Goal: Task Accomplishment & Management: Complete application form

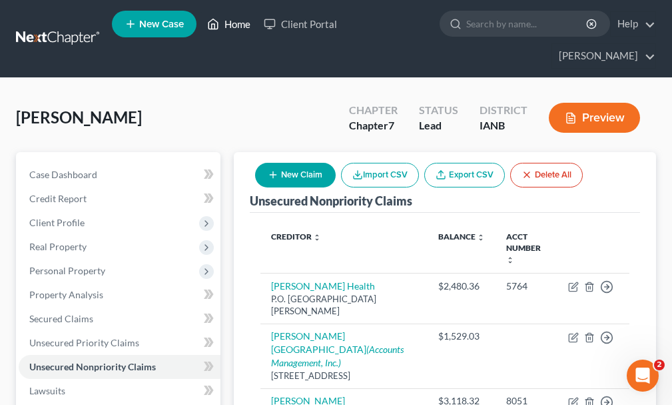
click at [235, 29] on link "Home" at bounding box center [229, 24] width 57 height 24
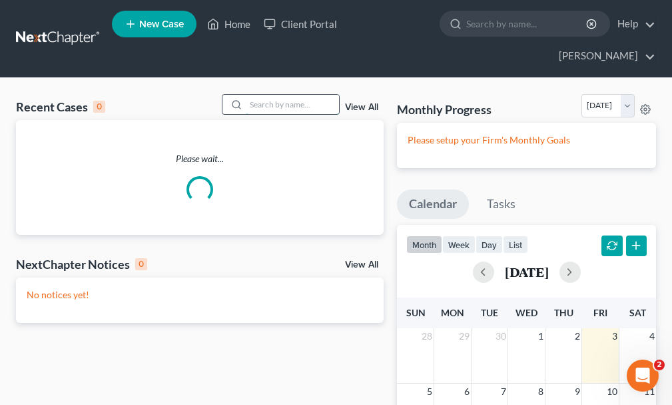
click at [265, 95] on input "search" at bounding box center [292, 104] width 93 height 19
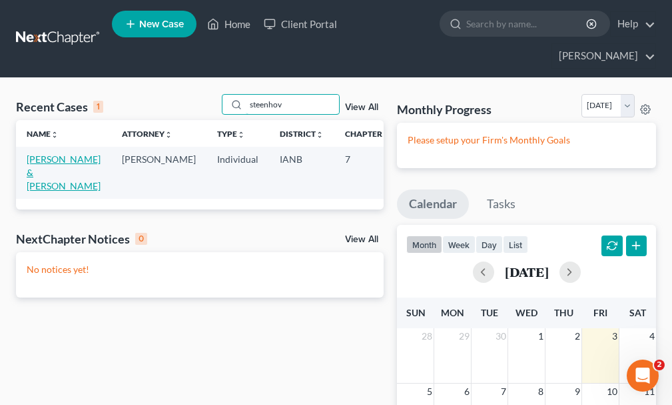
type input "steenhov"
click at [43, 153] on link "[PERSON_NAME] & [PERSON_NAME]" at bounding box center [64, 172] width 74 height 38
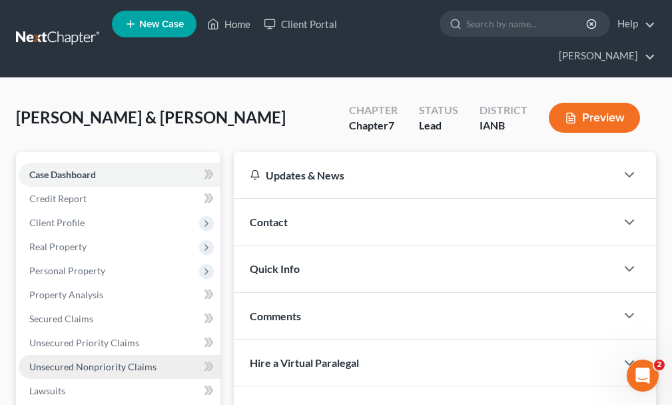
click at [89, 361] on span "Unsecured Nonpriority Claims" at bounding box center [92, 366] width 127 height 11
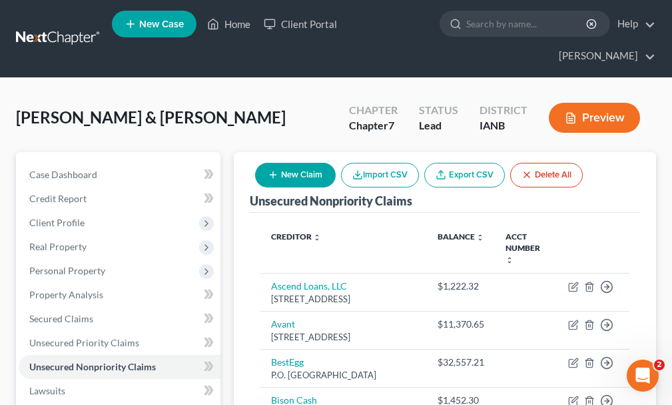
click at [307, 163] on button "New Claim" at bounding box center [295, 175] width 81 height 25
select select "2"
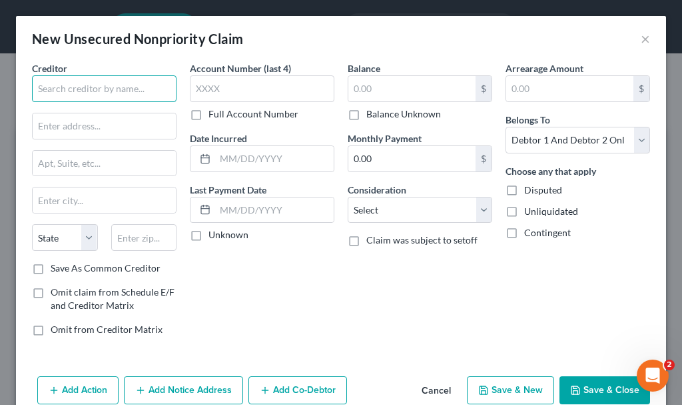
click at [127, 83] on input "text" at bounding box center [104, 88] width 145 height 27
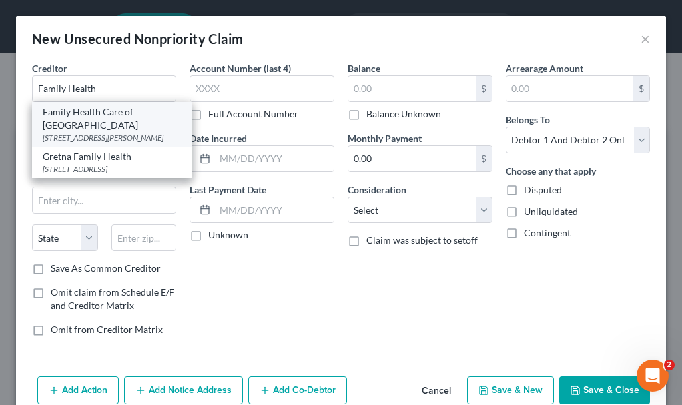
click at [85, 133] on div "[STREET_ADDRESS][PERSON_NAME]" at bounding box center [112, 137] width 139 height 11
type input "Family Health Care of [GEOGRAPHIC_DATA]"
type input "[STREET_ADDRESS][PERSON_NAME]"
type input "[GEOGRAPHIC_DATA]"
select select "16"
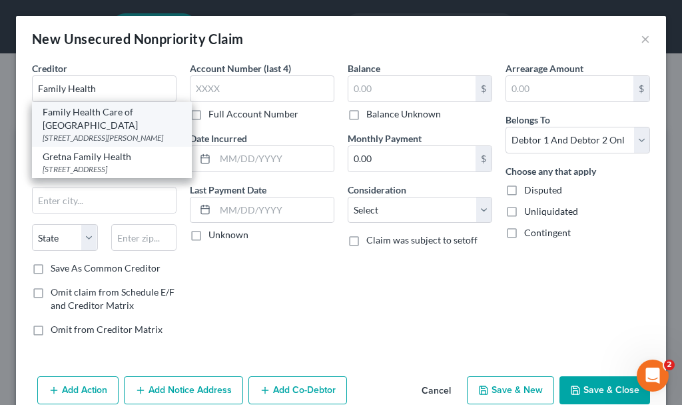
type input "51101"
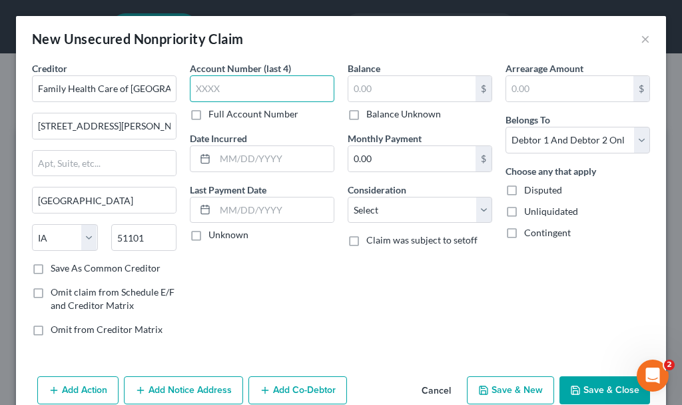
click at [237, 86] on input "text" at bounding box center [262, 88] width 145 height 27
type input "8270"
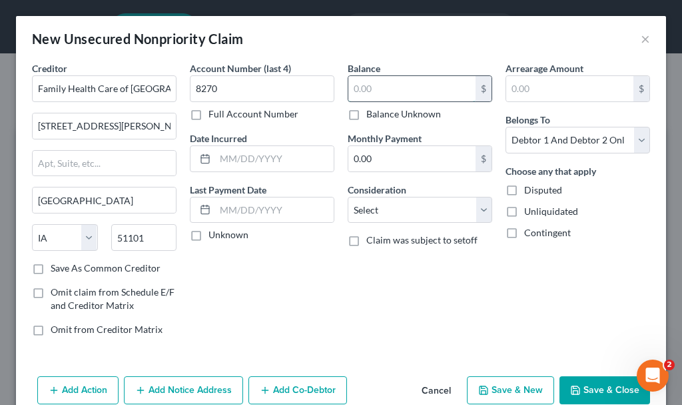
click at [371, 91] on input "text" at bounding box center [412, 88] width 127 height 25
type input "497.2"
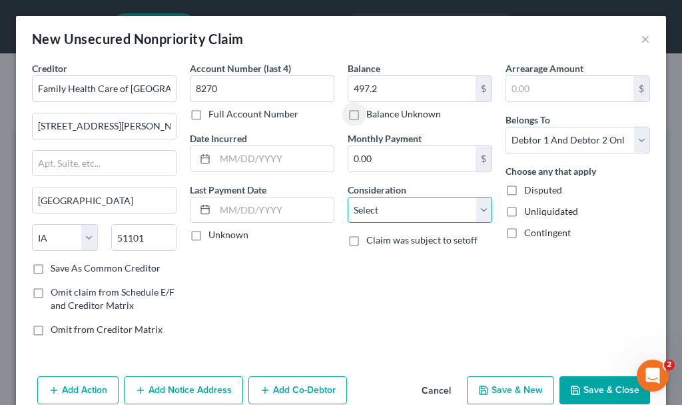
click at [371, 208] on select "Select Cable / Satellite Services Collection Agency Credit Card Debt Debt Couns…" at bounding box center [420, 210] width 145 height 27
select select "9"
click at [348, 197] on select "Select Cable / Satellite Services Collection Agency Credit Card Debt Debt Couns…" at bounding box center [420, 210] width 145 height 27
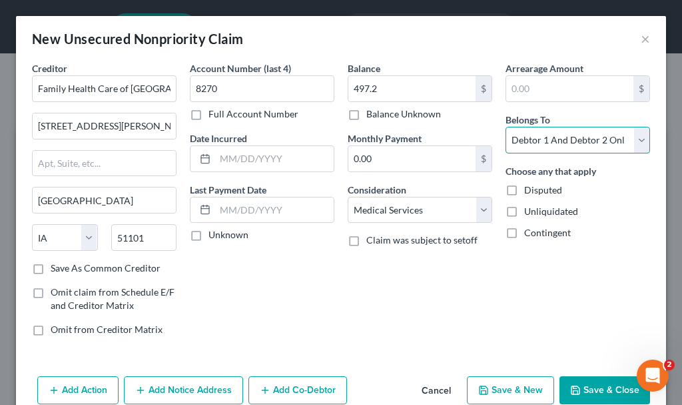
click at [541, 137] on select "Select Debtor 1 Only Debtor 2 Only Debtor 1 And Debtor 2 Only At Least One Of T…" at bounding box center [578, 140] width 145 height 27
select select "1"
click at [506, 127] on select "Select Debtor 1 Only Debtor 2 Only Debtor 1 And Debtor 2 Only At Least One Of T…" at bounding box center [578, 140] width 145 height 27
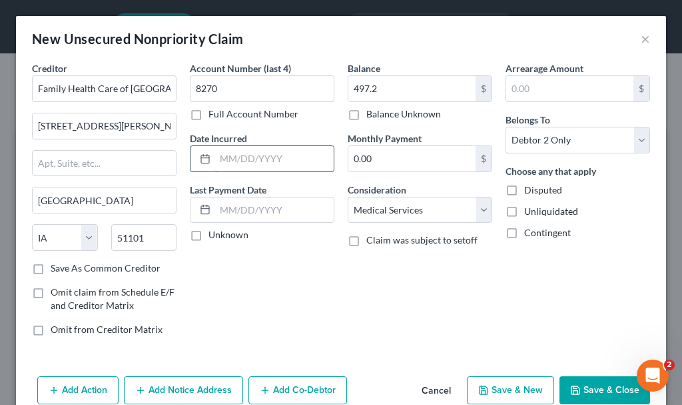
click at [275, 159] on input "text" at bounding box center [274, 158] width 119 height 25
type input "2025"
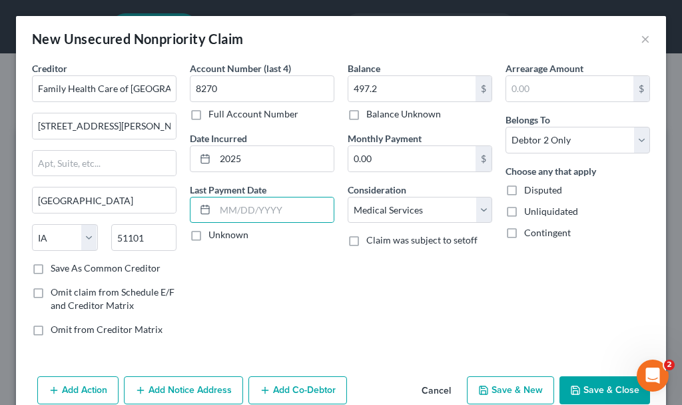
click at [581, 383] on button "Save & Close" at bounding box center [605, 390] width 91 height 28
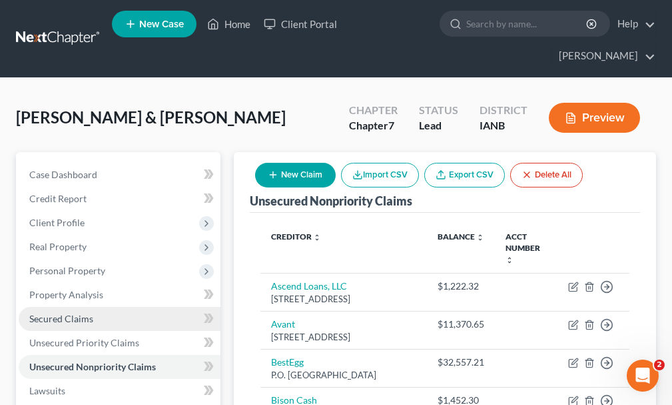
click at [61, 313] on span "Secured Claims" at bounding box center [61, 318] width 64 height 11
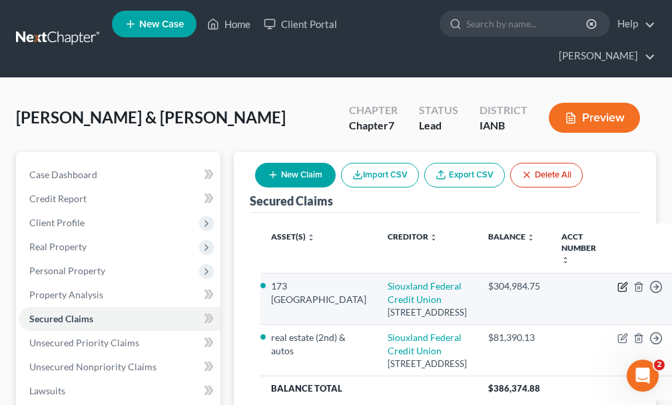
click at [618, 281] on icon "button" at bounding box center [623, 286] width 11 height 11
select select "30"
select select "3"
select select "2"
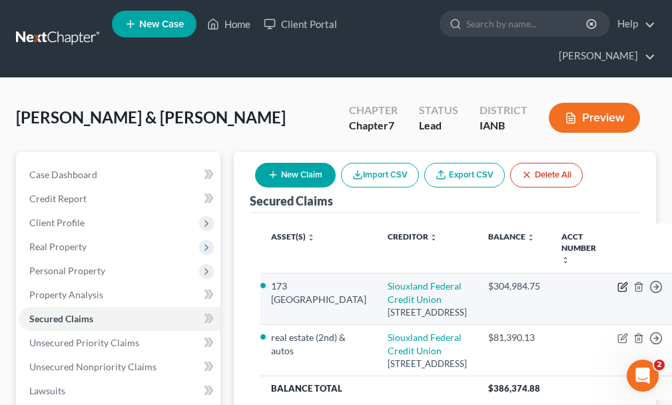
select select "0"
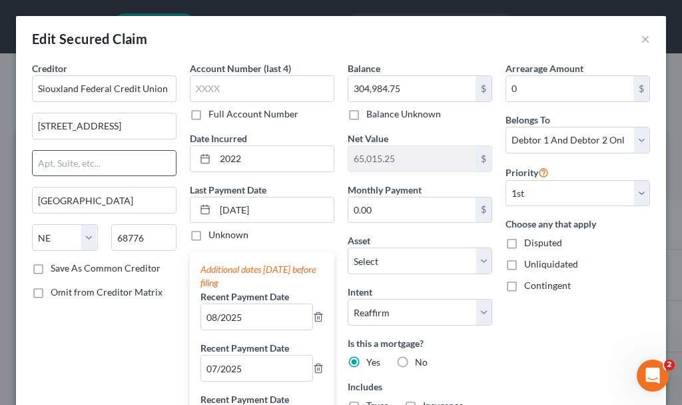
click at [95, 167] on input "text" at bounding box center [104, 163] width 143 height 25
type input "[STREET_ADDRESS]"
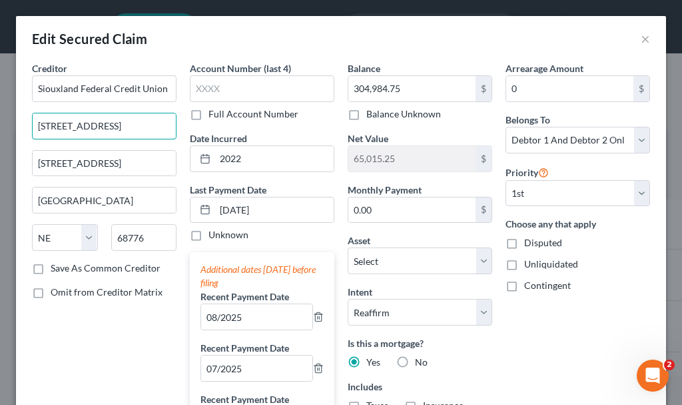
drag, startPoint x: 121, startPoint y: 123, endPoint x: 1, endPoint y: 135, distance: 121.2
click at [1, 135] on div "Edit Secured Claim × Creditor * Siouxland Federal Credit [GEOGRAPHIC_DATA][US_S…" at bounding box center [341, 202] width 682 height 405
type input "Attn: [PERSON_NAME]"
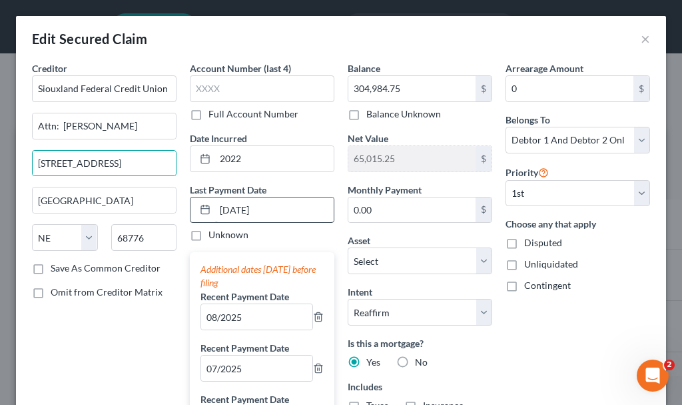
click at [293, 209] on input "[DATE]" at bounding box center [274, 209] width 119 height 25
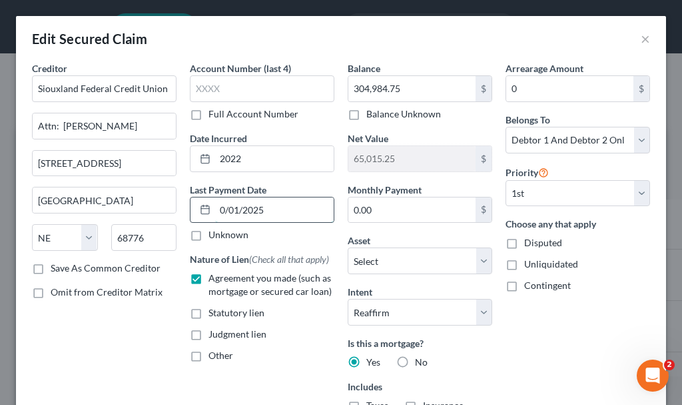
type input "[DATE]"
select select "3"
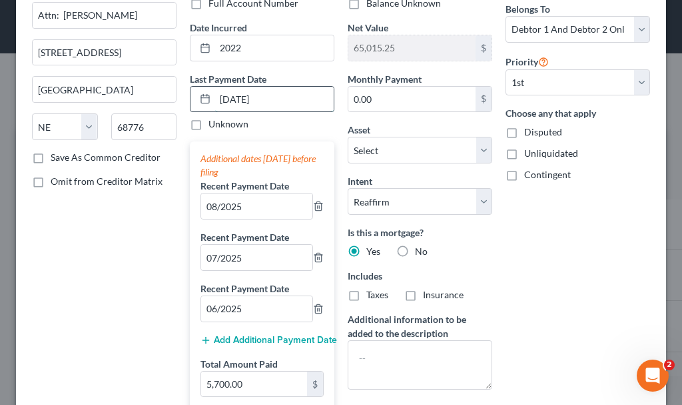
scroll to position [200, 0]
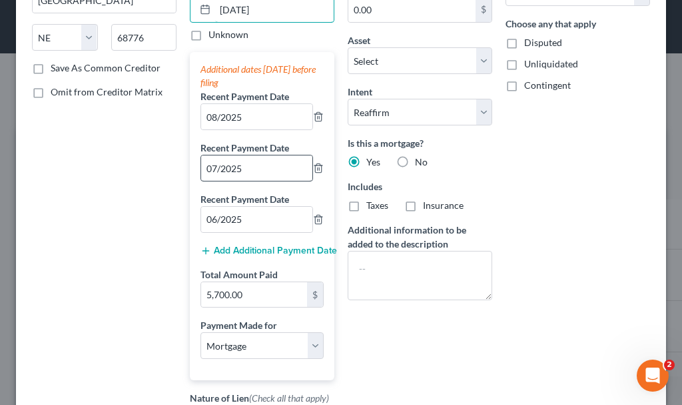
type input "[DATE]"
click at [261, 166] on input "07/2025" at bounding box center [256, 167] width 111 height 25
type input "09/2025"
click at [209, 222] on input "06/2025" at bounding box center [256, 219] width 111 height 25
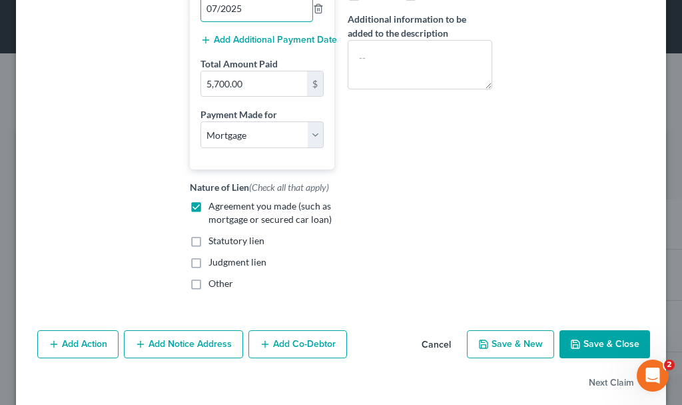
scroll to position [429, 0]
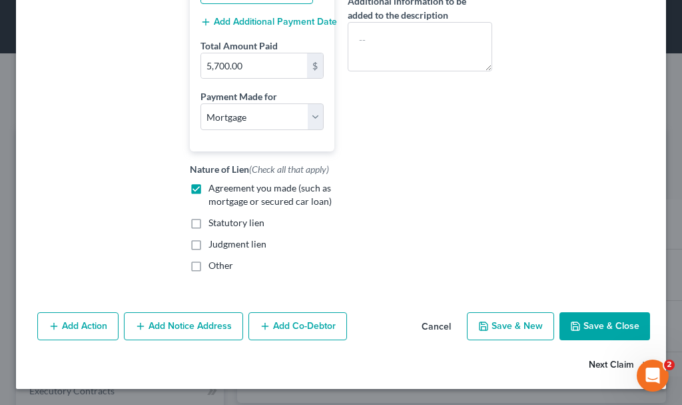
type input "07/2025"
click at [595, 362] on button "Next Claim" at bounding box center [619, 365] width 61 height 28
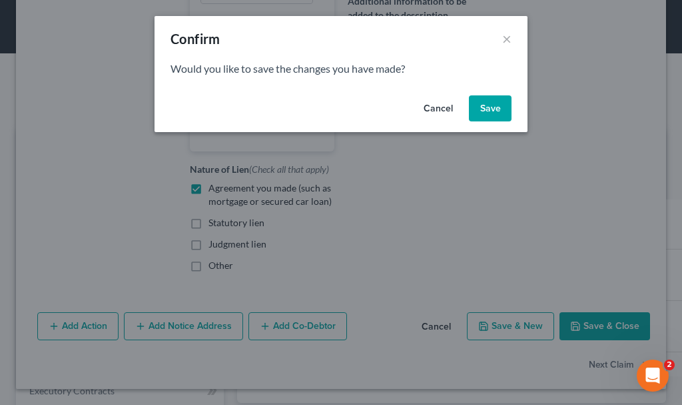
click at [485, 101] on button "Save" at bounding box center [490, 108] width 43 height 27
select select "30"
select select "2"
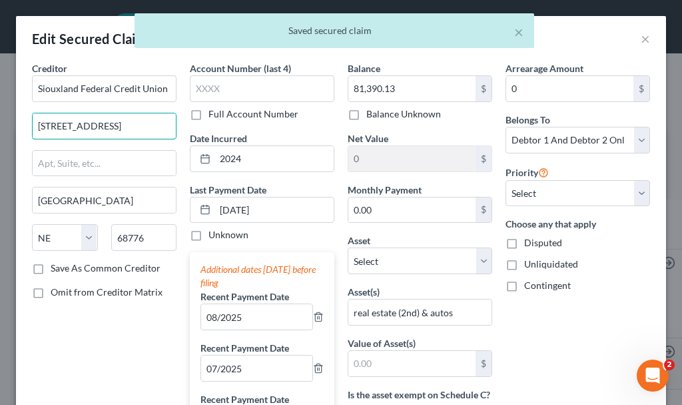
drag, startPoint x: 134, startPoint y: 125, endPoint x: 0, endPoint y: 138, distance: 134.6
click at [0, 138] on div "Edit Secured Claim × Creditor * Siouxland Federal Credit Union [GEOGRAPHIC_DATA…" at bounding box center [341, 202] width 682 height 405
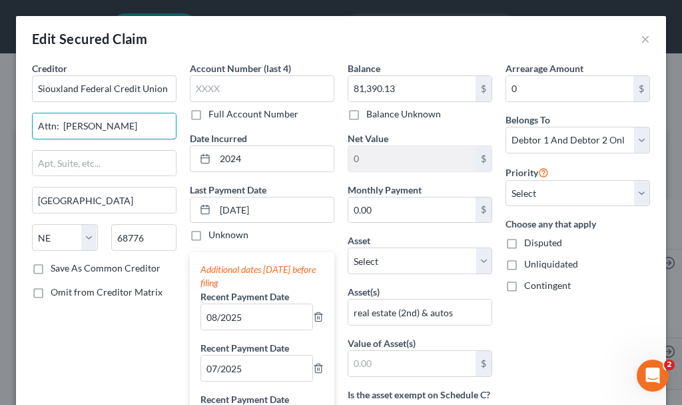
type input "Attn: [PERSON_NAME]"
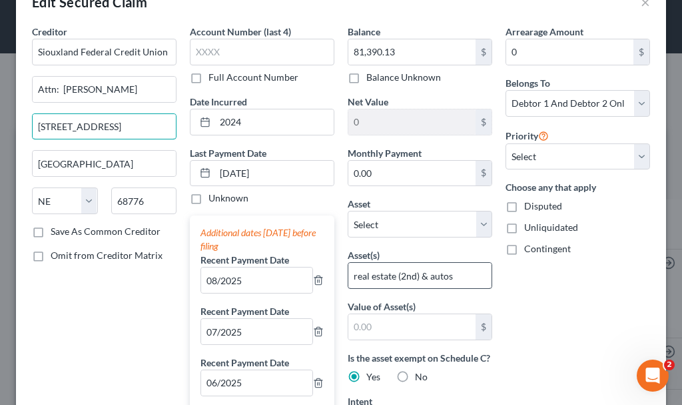
scroll to position [0, 0]
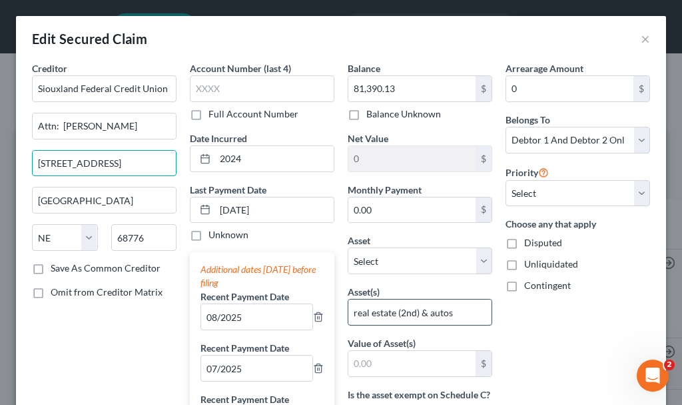
type input "[STREET_ADDRESS]"
click at [372, 298] on label "Asset(s)" at bounding box center [364, 292] width 32 height 14
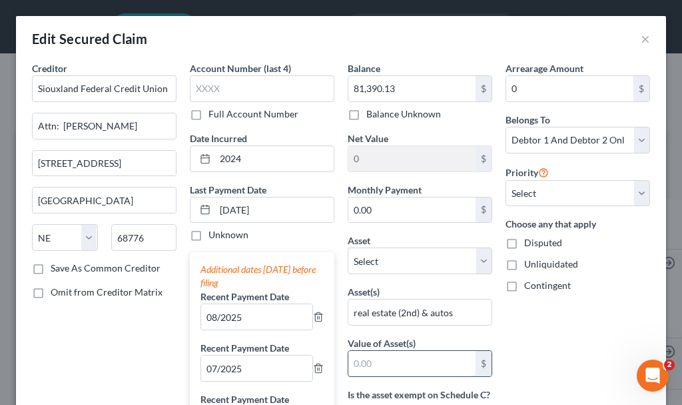
click at [373, 361] on input "text" at bounding box center [412, 363] width 127 height 25
type input "32,000"
drag, startPoint x: 224, startPoint y: 211, endPoint x: 157, endPoint y: 271, distance: 90.2
click at [223, 211] on input "[DATE]" at bounding box center [274, 209] width 119 height 25
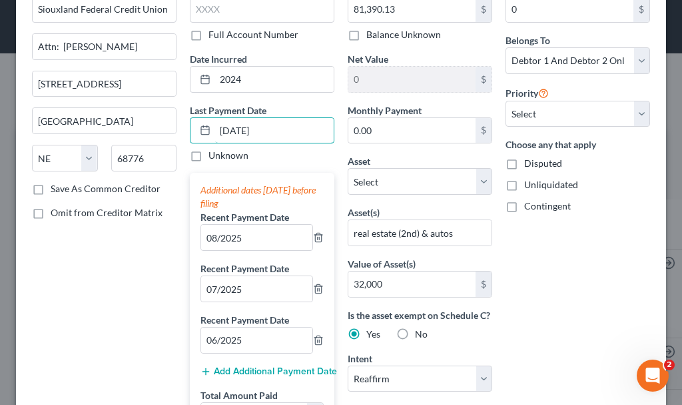
scroll to position [67, 0]
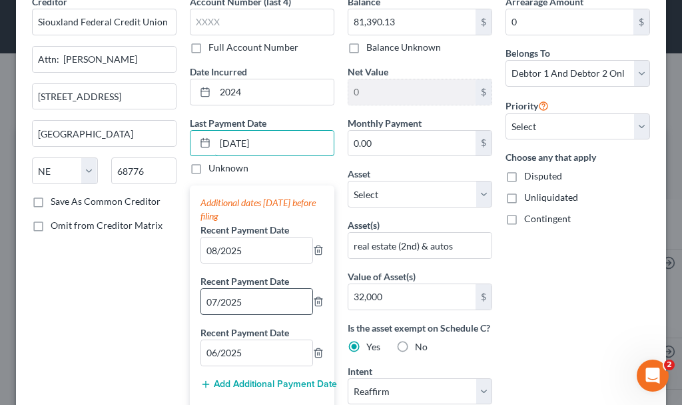
type input "[DATE]"
drag, startPoint x: 207, startPoint y: 302, endPoint x: 77, endPoint y: 361, distance: 142.3
click at [205, 302] on input "07/2025" at bounding box center [256, 301] width 111 height 25
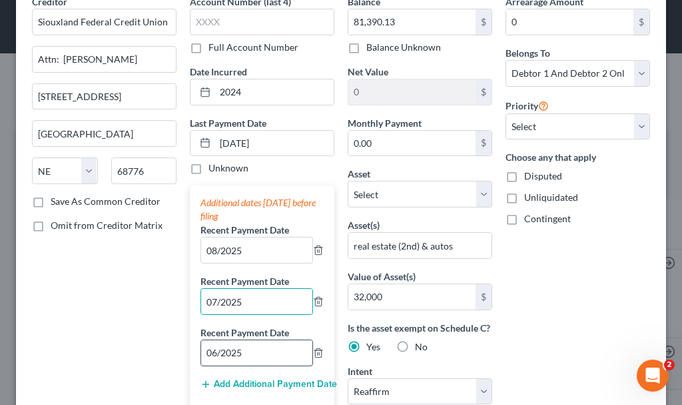
click at [205, 357] on input "06/2025" at bounding box center [256, 352] width 111 height 25
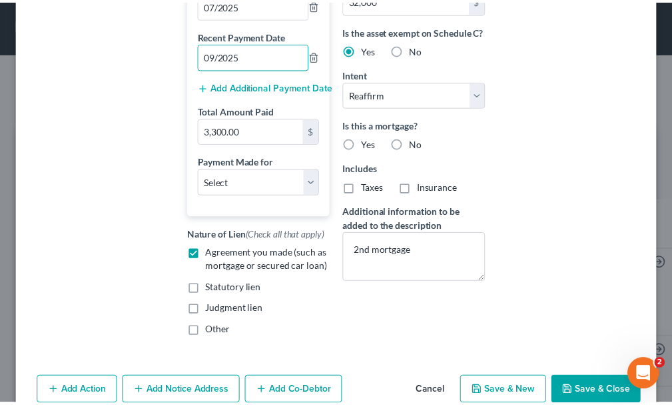
scroll to position [429, 0]
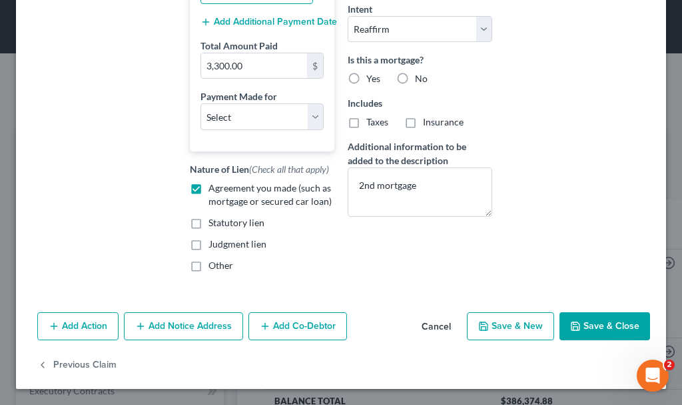
type input "09/2025"
click at [581, 325] on button "Save & Close" at bounding box center [605, 326] width 91 height 28
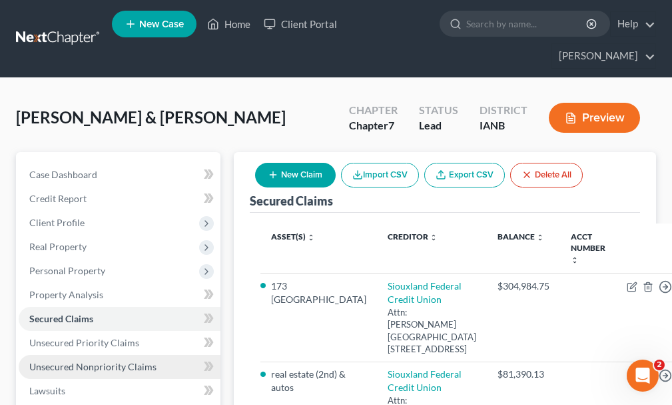
click at [71, 361] on span "Unsecured Nonpriority Claims" at bounding box center [92, 366] width 127 height 11
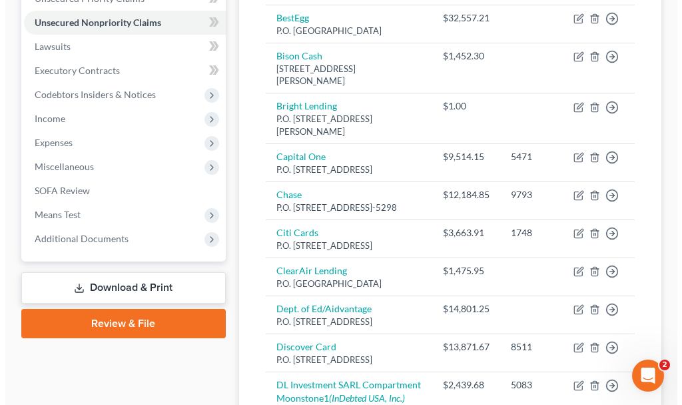
scroll to position [400, 0]
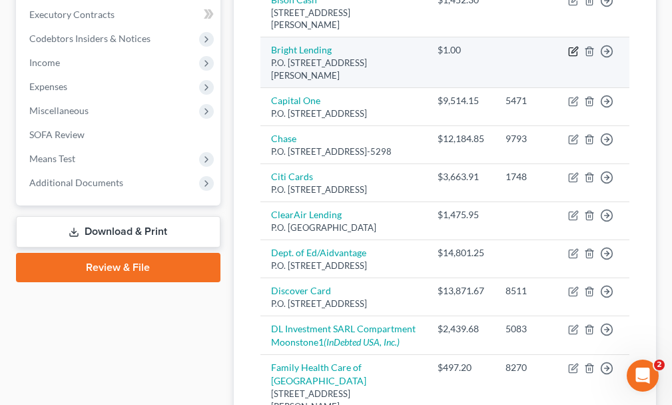
click at [575, 55] on icon "button" at bounding box center [574, 51] width 11 height 11
select select "27"
select select "10"
select select "2"
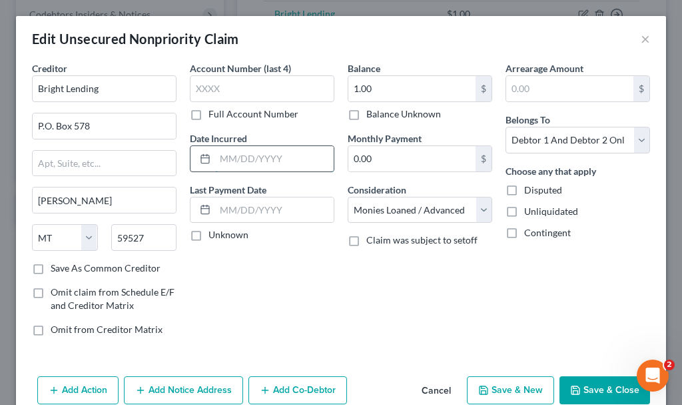
click at [257, 157] on input "text" at bounding box center [274, 158] width 119 height 25
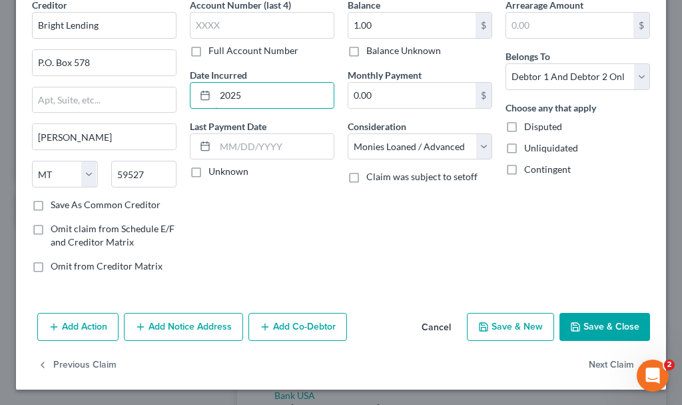
scroll to position [64, 0]
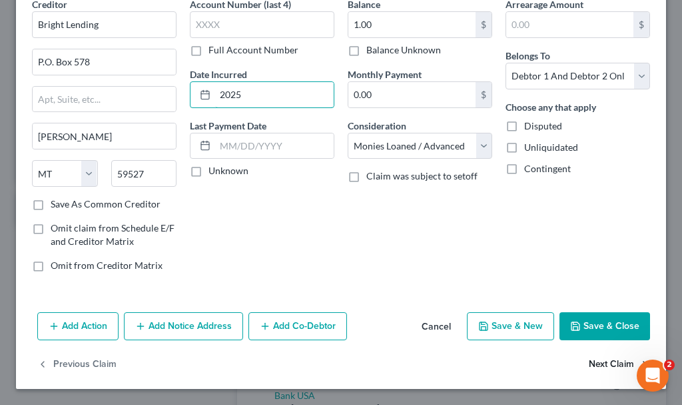
type input "2025"
click at [591, 365] on button "Next Claim" at bounding box center [619, 365] width 61 height 28
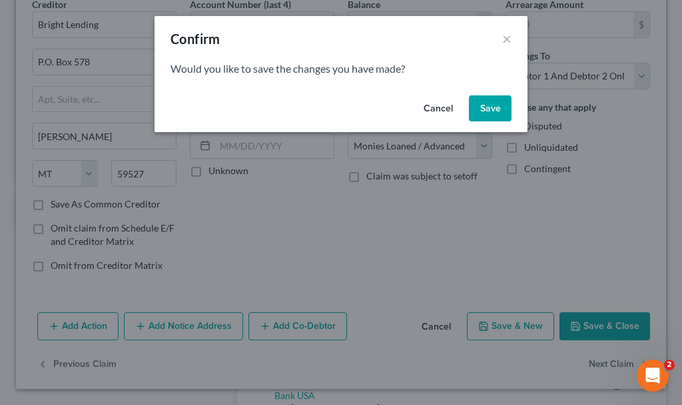
click at [489, 104] on button "Save" at bounding box center [490, 108] width 43 height 27
select select "46"
select select "2"
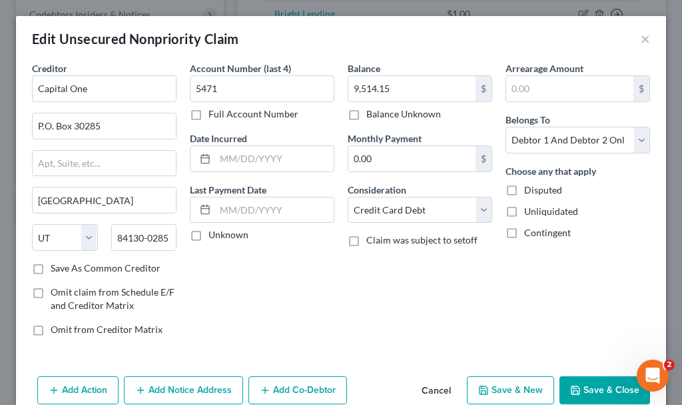
type input "0"
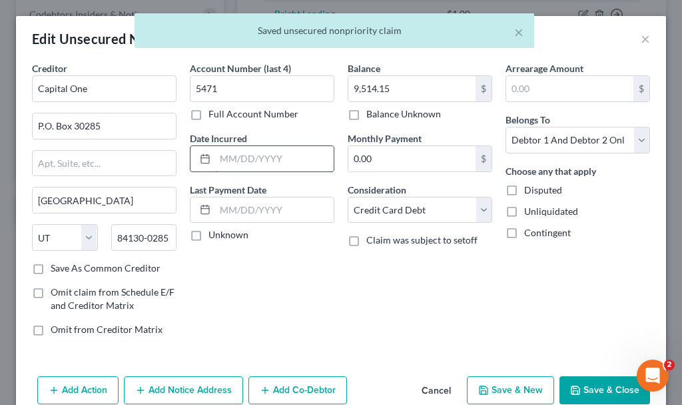
click at [254, 161] on input "text" at bounding box center [274, 158] width 119 height 25
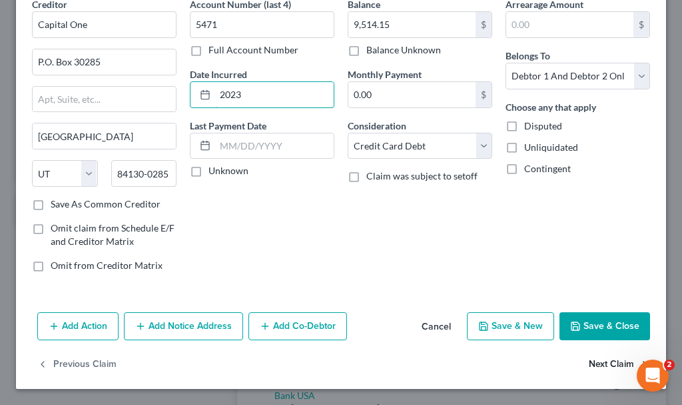
type input "2023"
click at [594, 361] on button "Next Claim" at bounding box center [619, 365] width 61 height 28
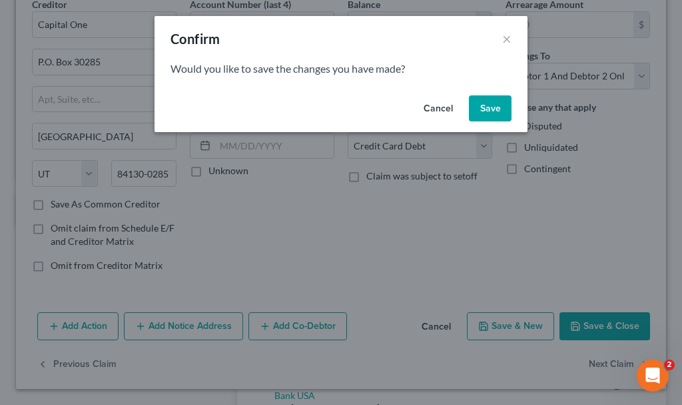
click at [489, 107] on button "Save" at bounding box center [490, 108] width 43 height 27
select select "7"
select select "2"
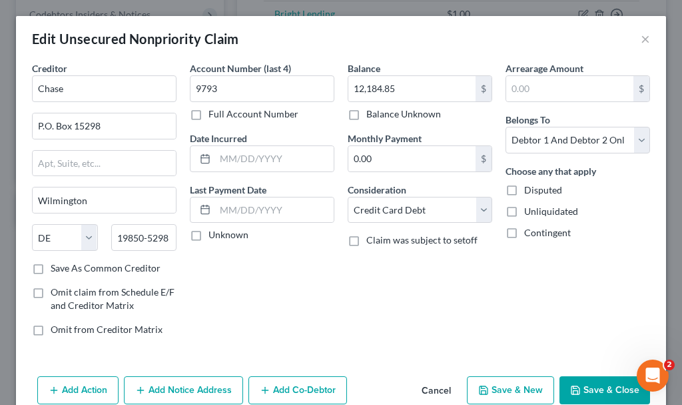
type input "0"
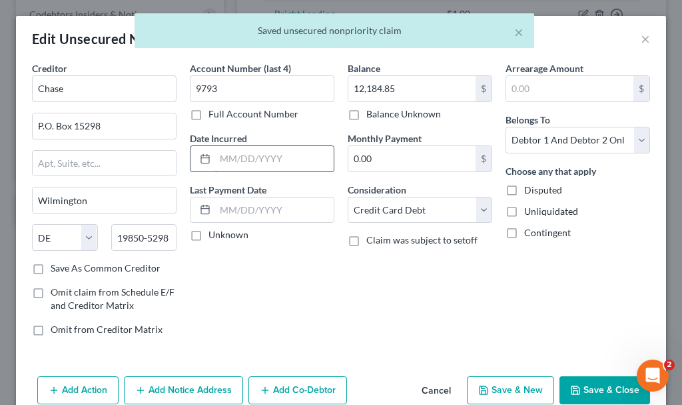
click at [250, 159] on input "text" at bounding box center [274, 158] width 119 height 25
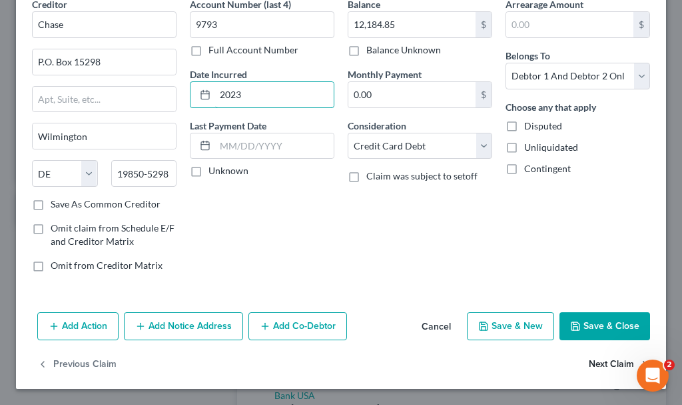
type input "2023"
click at [589, 363] on button "Next Claim" at bounding box center [619, 365] width 61 height 28
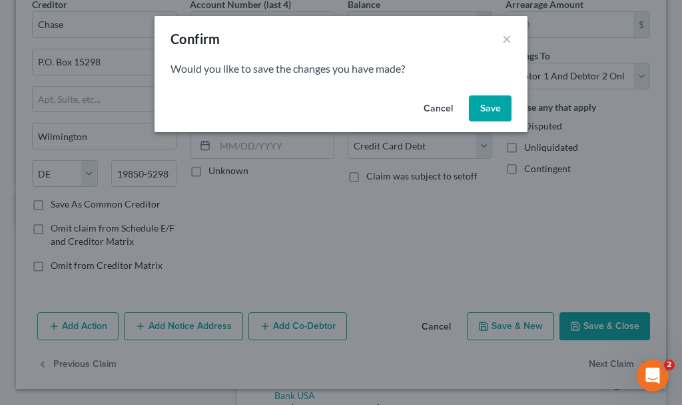
click at [485, 107] on button "Save" at bounding box center [490, 108] width 43 height 27
select select "43"
select select "2"
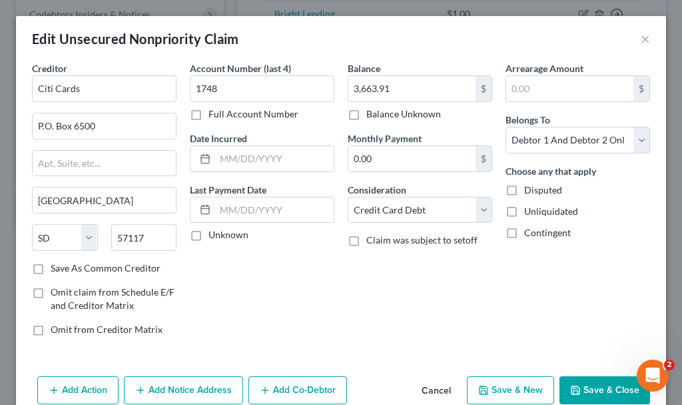
type input "0"
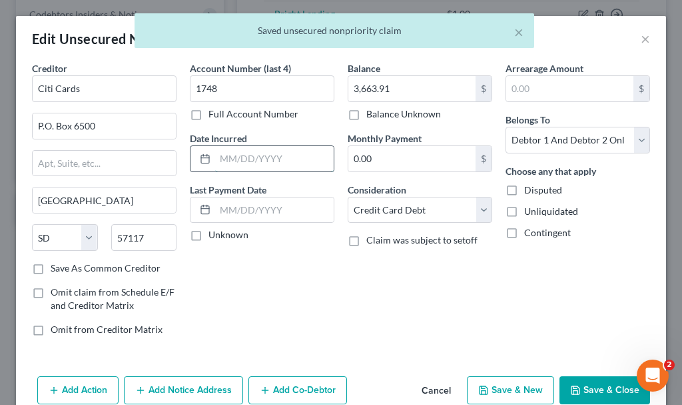
click at [273, 163] on input "text" at bounding box center [274, 158] width 119 height 25
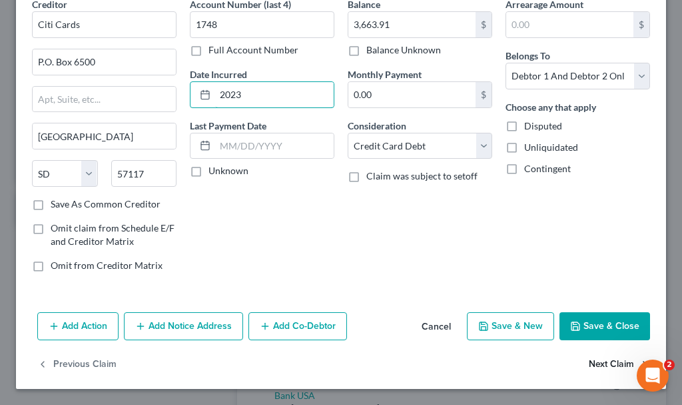
type input "2023"
click at [596, 362] on button "Next Claim" at bounding box center [619, 365] width 61 height 28
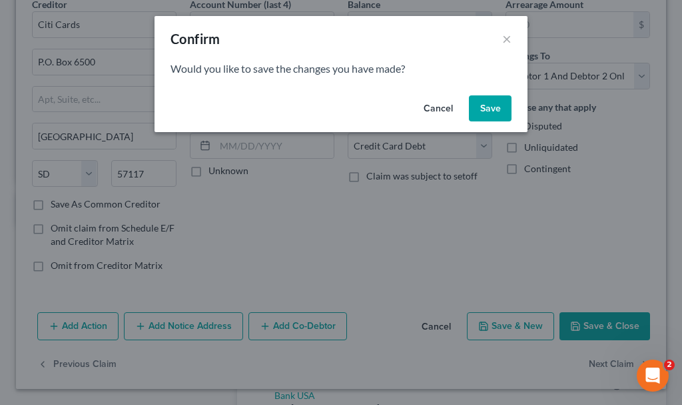
click at [487, 105] on button "Save" at bounding box center [490, 108] width 43 height 27
select select "4"
select select "10"
select select "2"
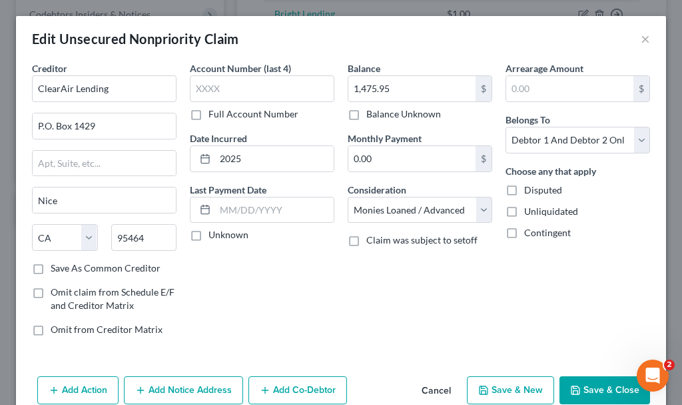
type input "0"
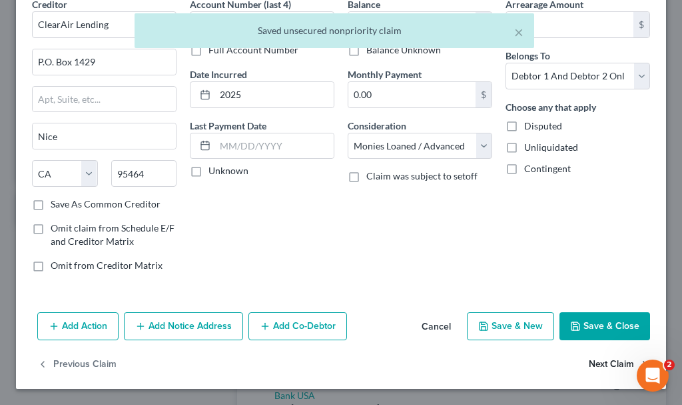
click at [589, 362] on button "Next Claim" at bounding box center [619, 365] width 61 height 28
select select "45"
select select "17"
select select "1"
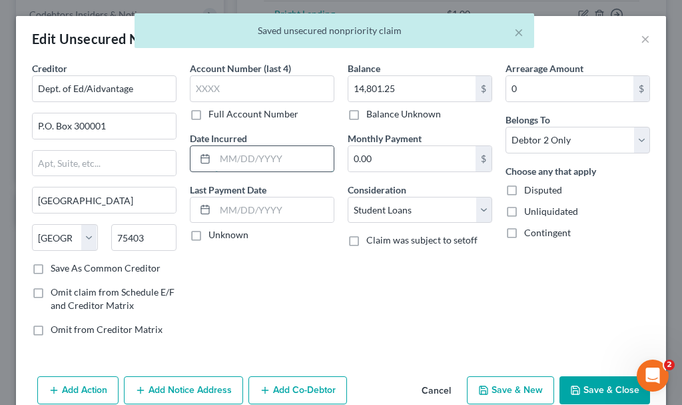
click at [256, 157] on input "text" at bounding box center [274, 158] width 119 height 25
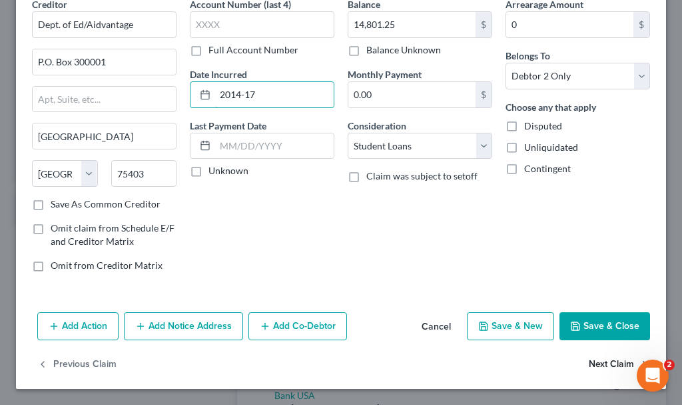
type input "2014-17"
click at [596, 361] on button "Next Claim" at bounding box center [619, 365] width 61 height 28
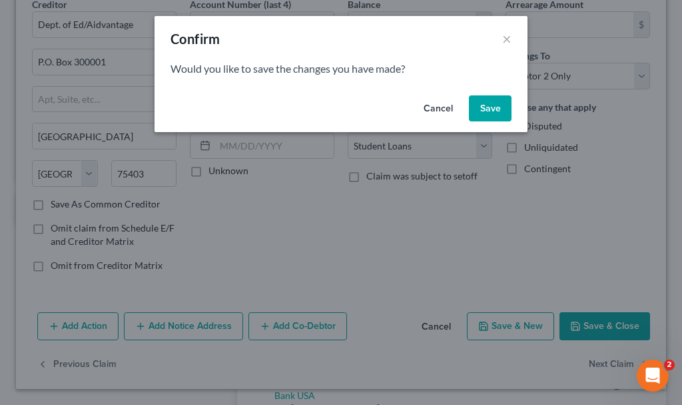
click at [491, 105] on button "Save" at bounding box center [490, 108] width 43 height 27
select select "46"
select select "2"
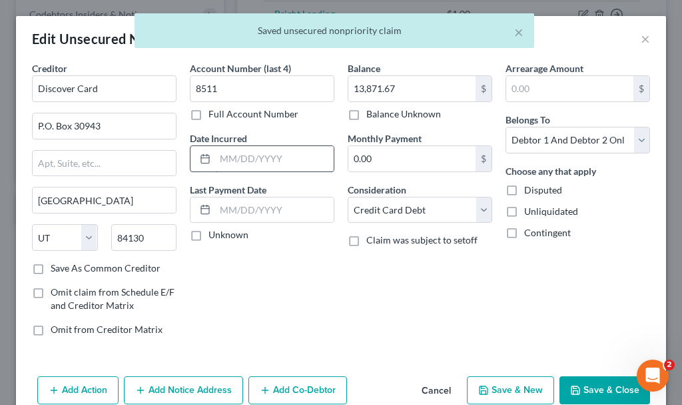
click at [264, 158] on input "text" at bounding box center [274, 158] width 119 height 25
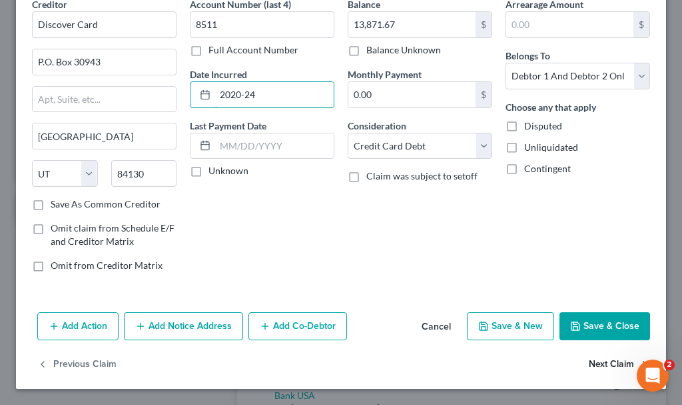
type input "2020-24"
click at [592, 363] on button "Next Claim" at bounding box center [619, 365] width 61 height 28
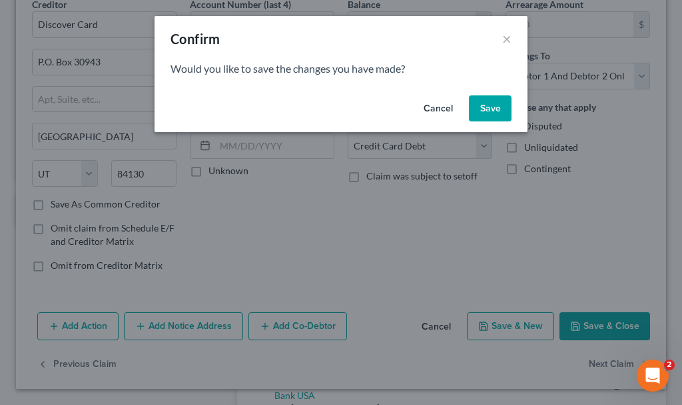
click at [485, 107] on button "Save" at bounding box center [490, 108] width 43 height 27
select select "2"
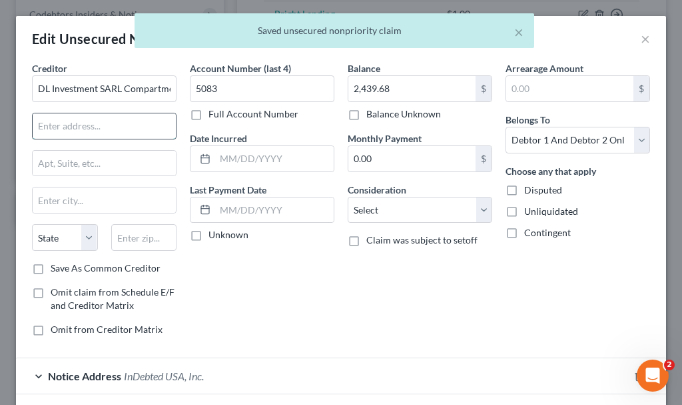
click at [111, 126] on input "text" at bounding box center [104, 125] width 143 height 25
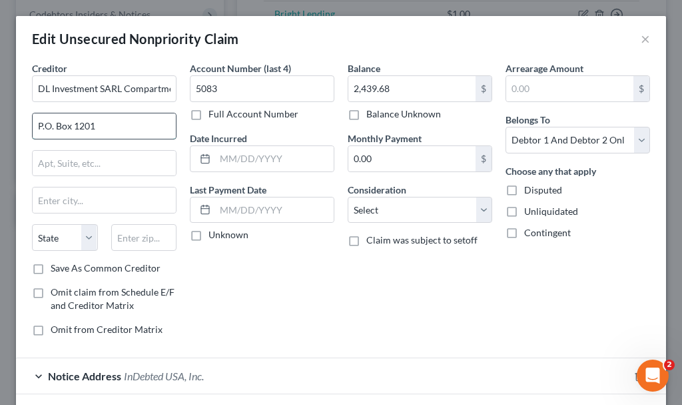
type input "P.O. Box 1201"
type input "A"
type input "[GEOGRAPHIC_DATA]"
select select "24"
type input "63640"
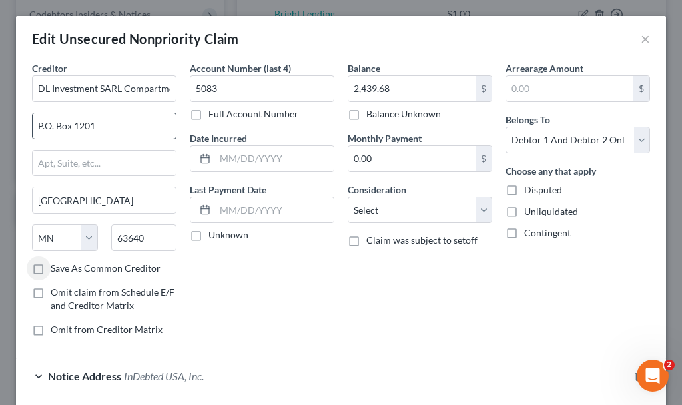
select select "26"
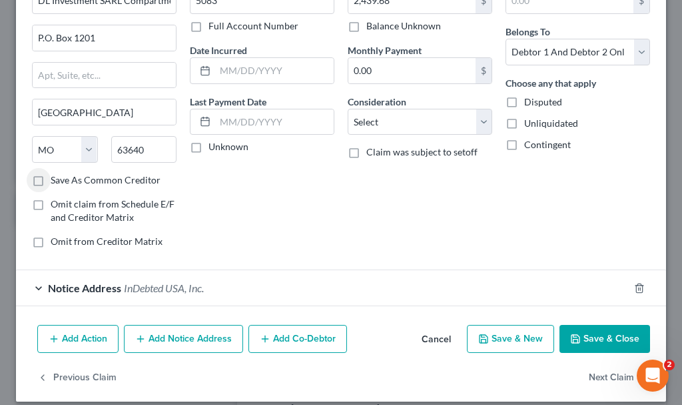
scroll to position [101, 0]
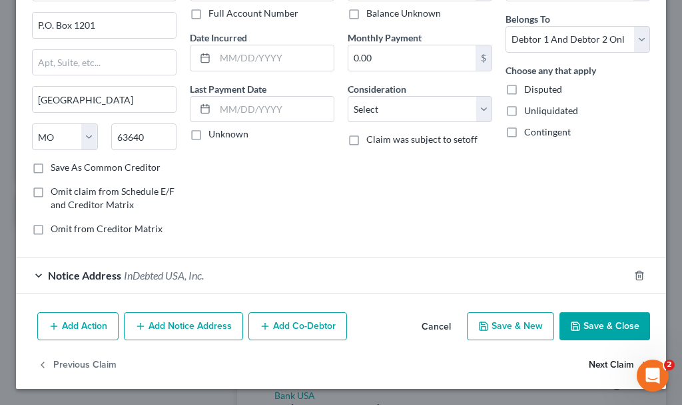
click at [589, 362] on button "Next Claim" at bounding box center [619, 365] width 61 height 28
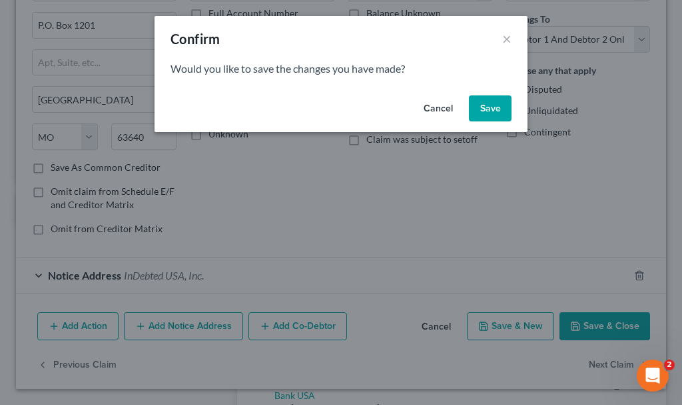
click at [495, 105] on button "Save" at bounding box center [490, 108] width 43 height 27
select select "16"
select select "9"
select select "1"
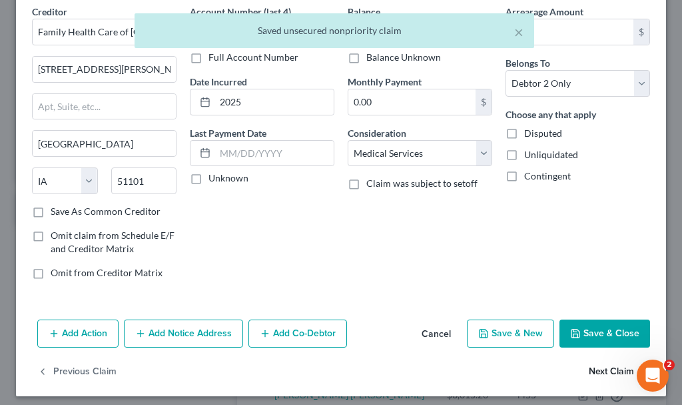
scroll to position [64, 0]
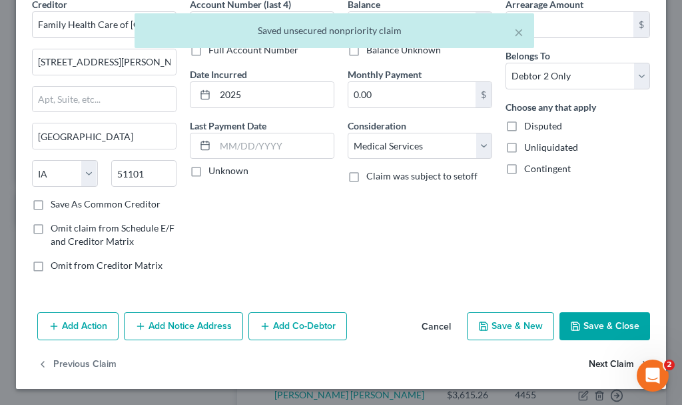
click at [589, 365] on button "Next Claim" at bounding box center [619, 365] width 61 height 28
select select "46"
select select "2"
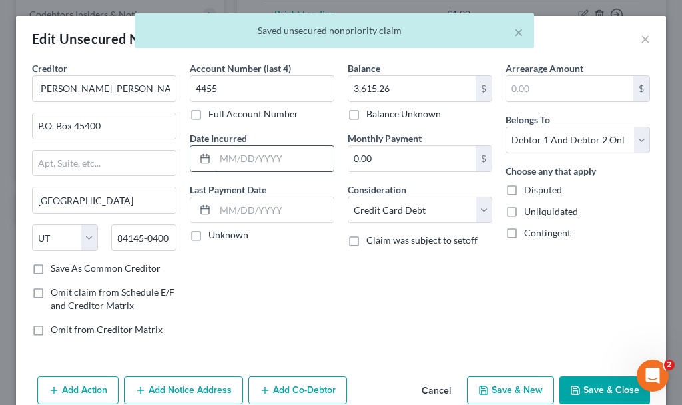
click at [243, 161] on input "text" at bounding box center [274, 158] width 119 height 25
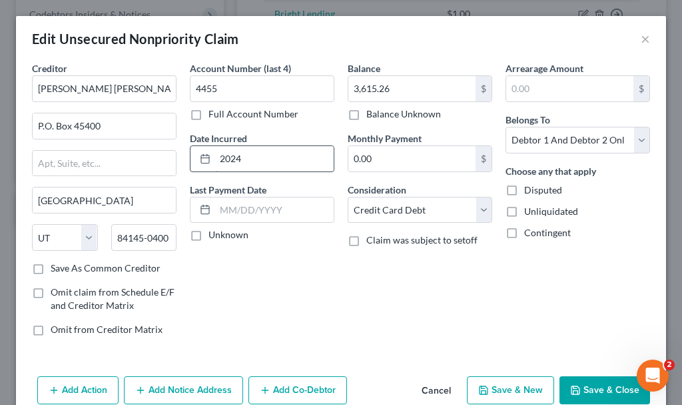
type input "2024"
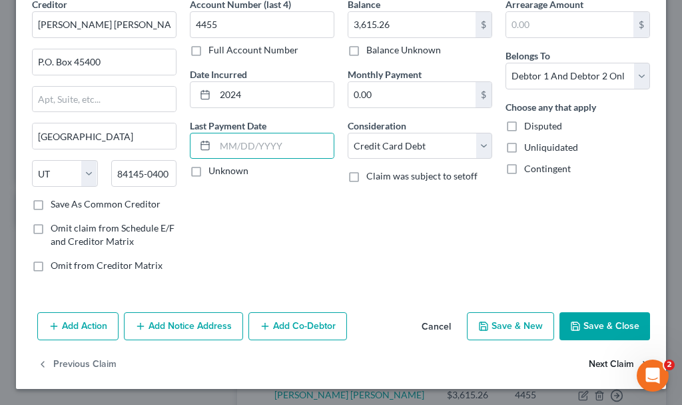
click at [593, 363] on button "Next Claim" at bounding box center [619, 365] width 61 height 28
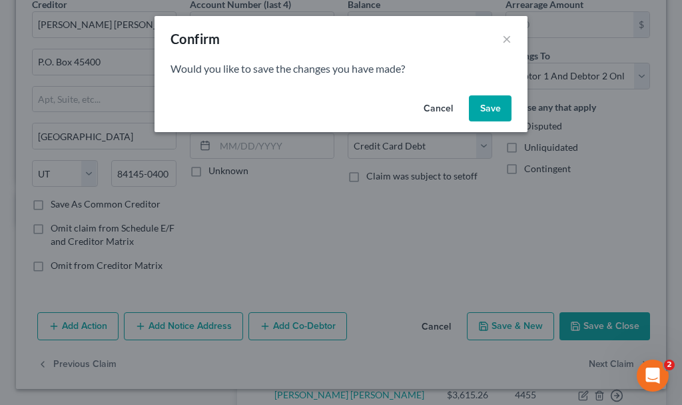
click at [486, 105] on button "Save" at bounding box center [490, 108] width 43 height 27
select select "4"
select select "10"
select select "2"
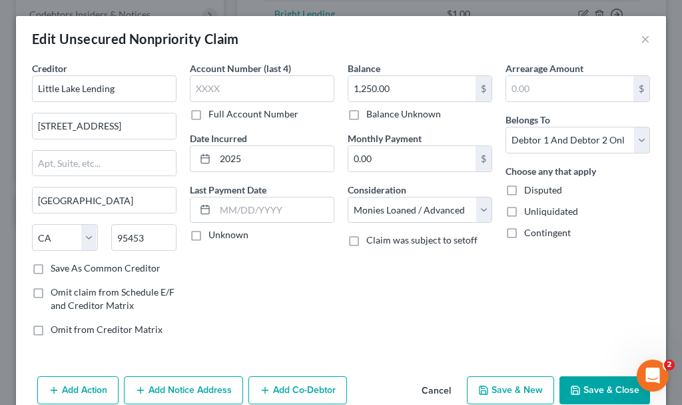
type input "0"
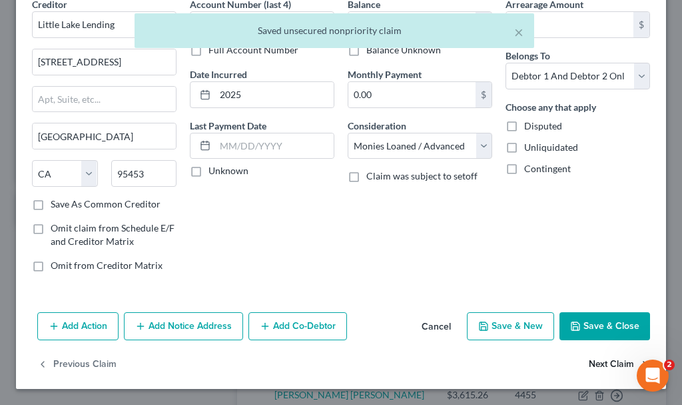
click at [598, 362] on button "Next Claim" at bounding box center [619, 365] width 61 height 28
select select "2"
select select "10"
select select "2"
click at [598, 361] on button "Next Claim" at bounding box center [619, 365] width 61 height 28
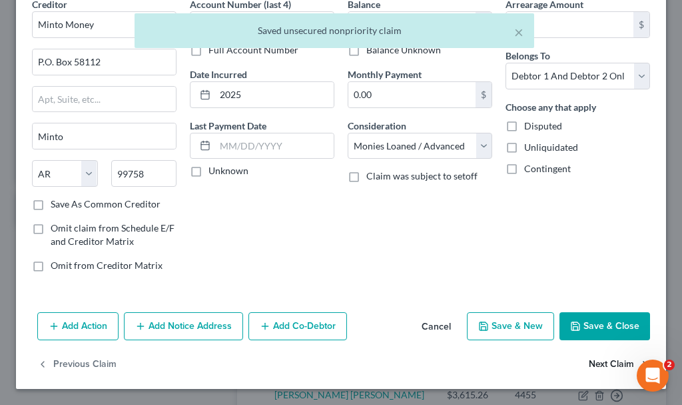
select select "9"
select select "2"
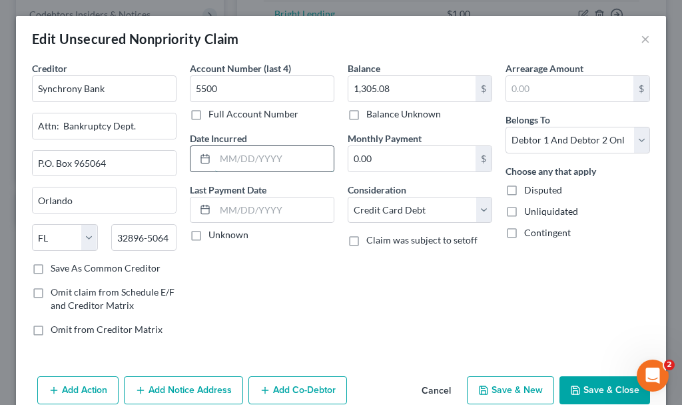
click at [261, 155] on input "text" at bounding box center [274, 158] width 119 height 25
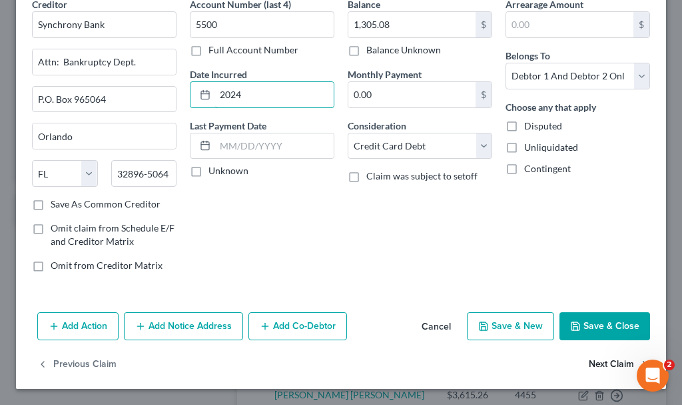
type input "2024"
click at [612, 359] on button "Next Claim" at bounding box center [619, 365] width 61 height 28
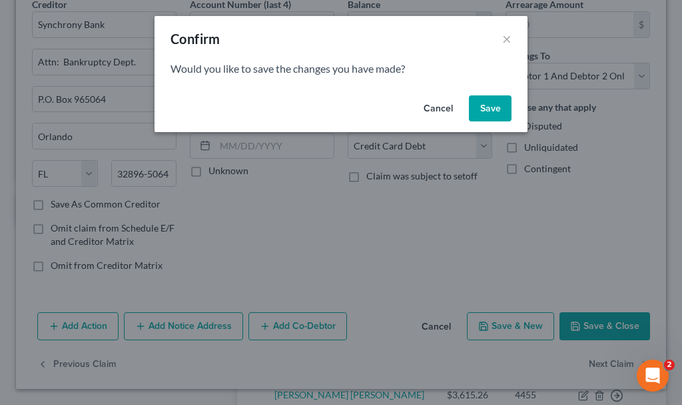
click at [488, 102] on button "Save" at bounding box center [490, 108] width 43 height 27
select select "26"
select select "10"
select select "2"
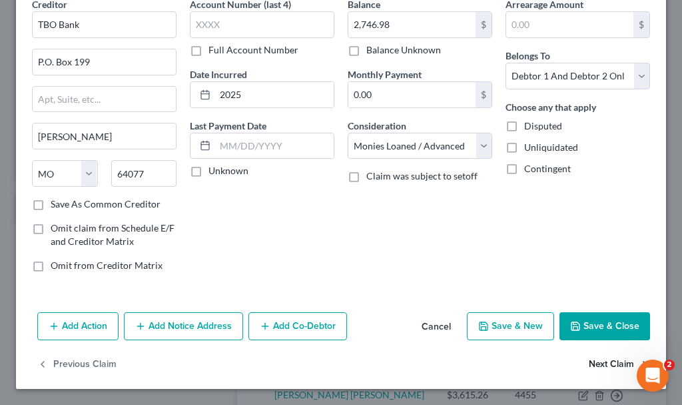
click at [597, 363] on button "Next Claim" at bounding box center [619, 365] width 61 height 28
select select "16"
select select "9"
select select "2"
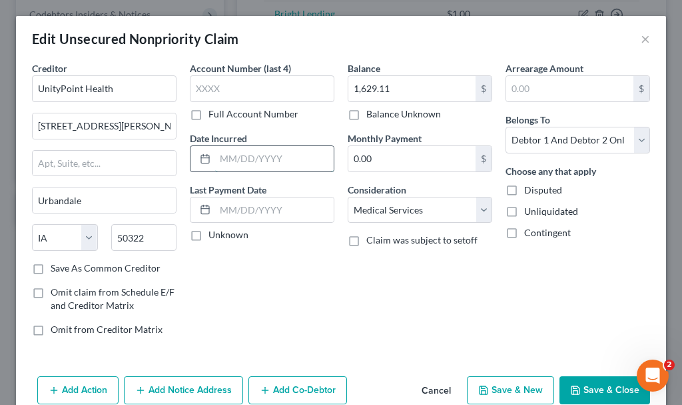
click at [250, 161] on input "text" at bounding box center [274, 158] width 119 height 25
type input "2025"
type input "7,948.76"
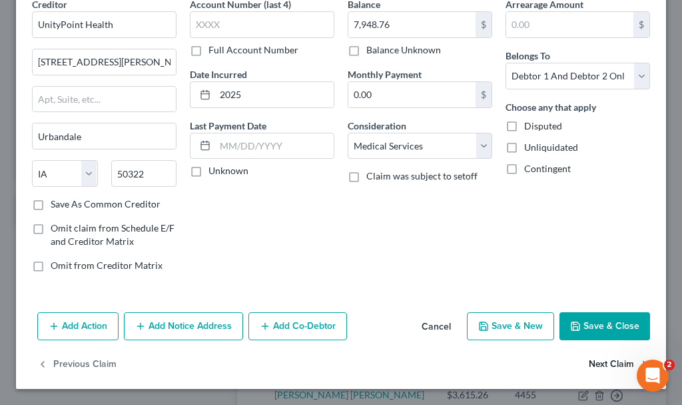
click at [589, 363] on button "Next Claim" at bounding box center [619, 365] width 61 height 28
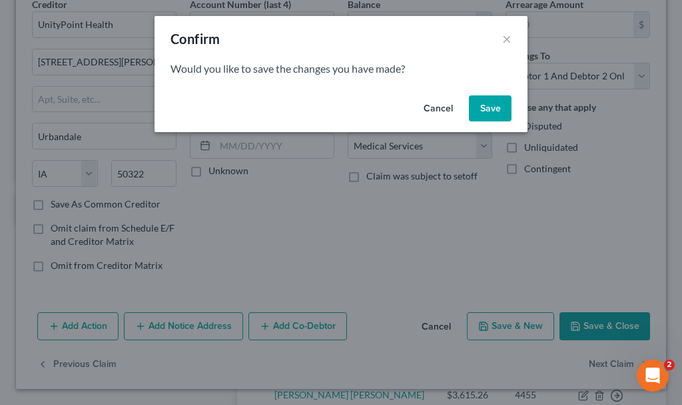
click at [489, 111] on button "Save" at bounding box center [490, 108] width 43 height 27
select select "4"
select select "10"
select select "2"
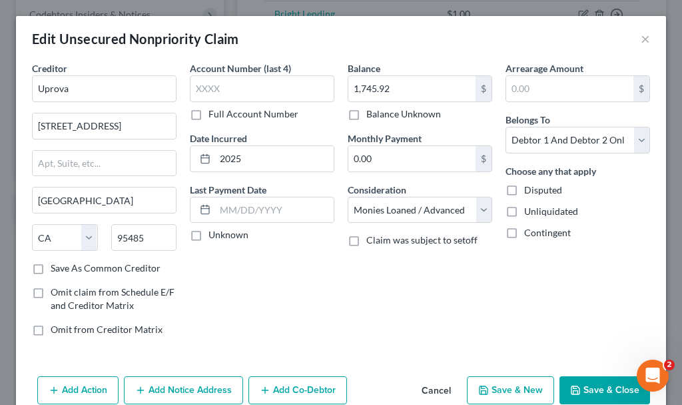
type input "0"
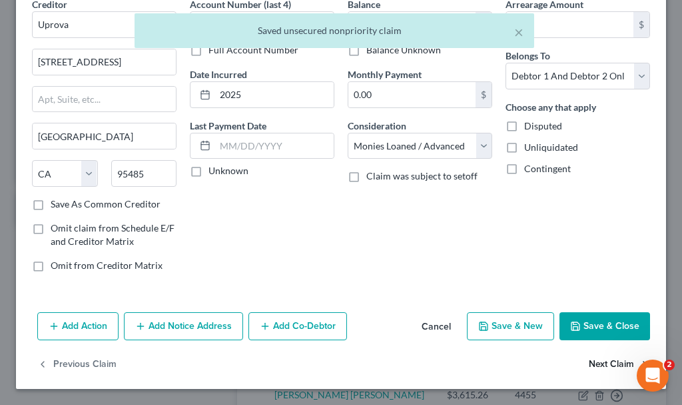
click at [593, 365] on button "Next Claim" at bounding box center [619, 365] width 61 height 28
select select "4"
select select "10"
select select "2"
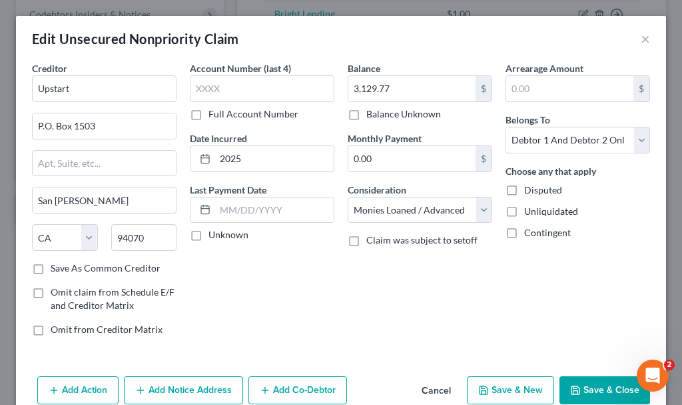
click at [577, 383] on button "Save & Close" at bounding box center [605, 390] width 91 height 28
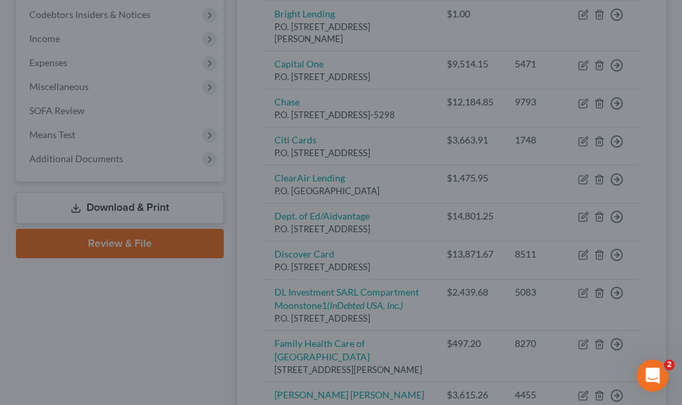
type input "0"
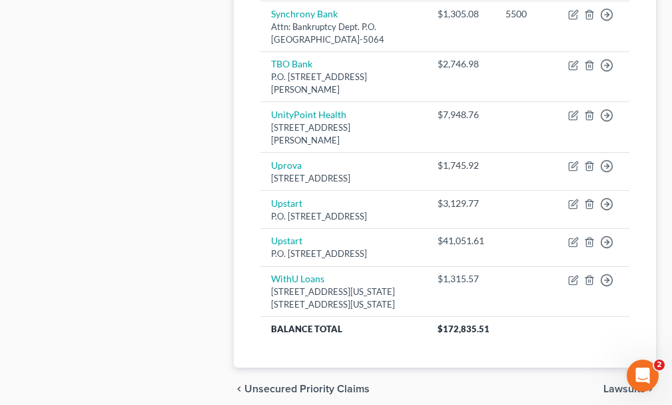
scroll to position [1088, 0]
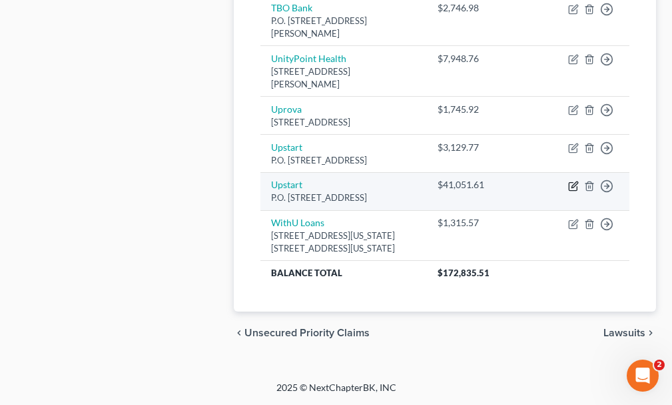
click at [573, 181] on icon "button" at bounding box center [575, 184] width 6 height 6
select select "4"
select select "10"
select select "2"
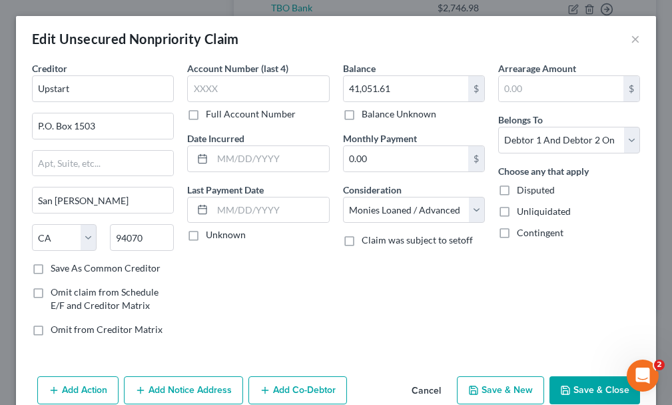
scroll to position [1050, 0]
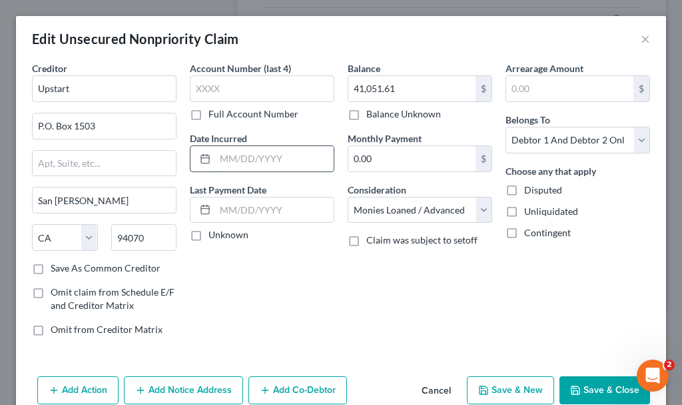
click at [296, 159] on input "text" at bounding box center [274, 158] width 119 height 25
type input "2025"
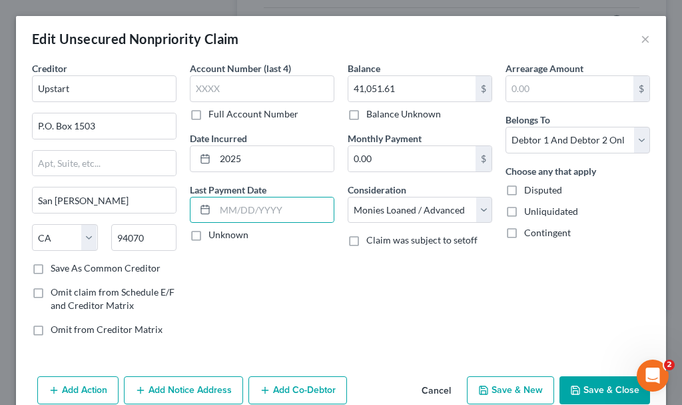
click at [575, 390] on button "Save & Close" at bounding box center [605, 390] width 91 height 28
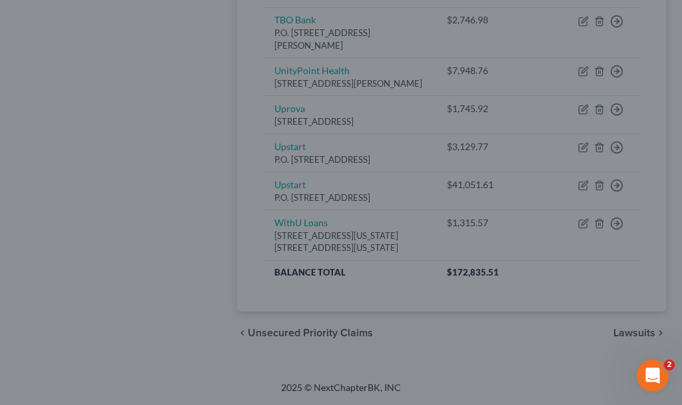
type input "0"
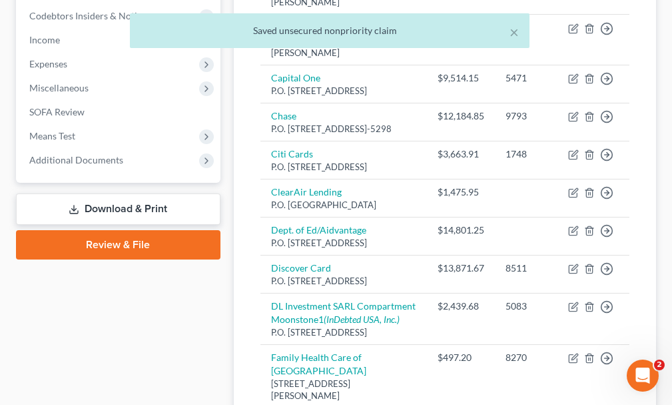
scroll to position [317, 0]
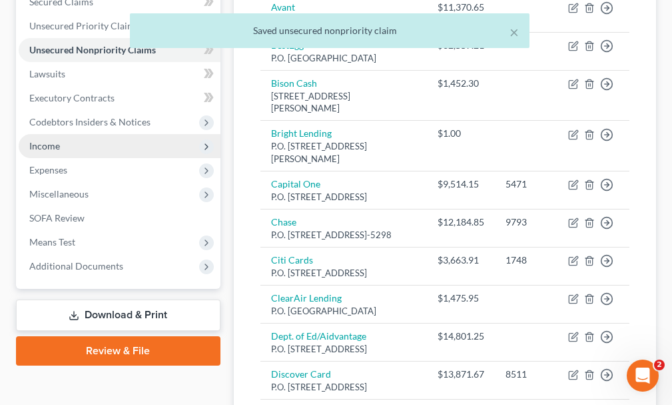
click at [49, 140] on span "Income" at bounding box center [44, 145] width 31 height 11
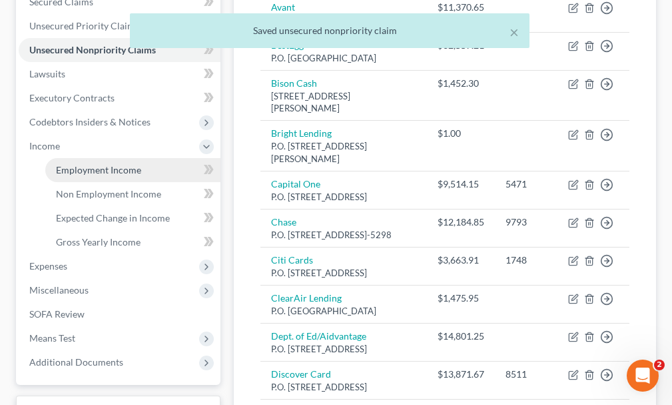
click at [104, 158] on link "Employment Income" at bounding box center [132, 170] width 175 height 24
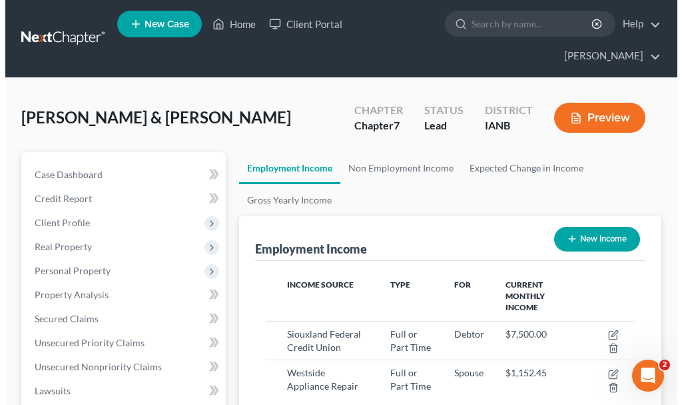
scroll to position [185, 396]
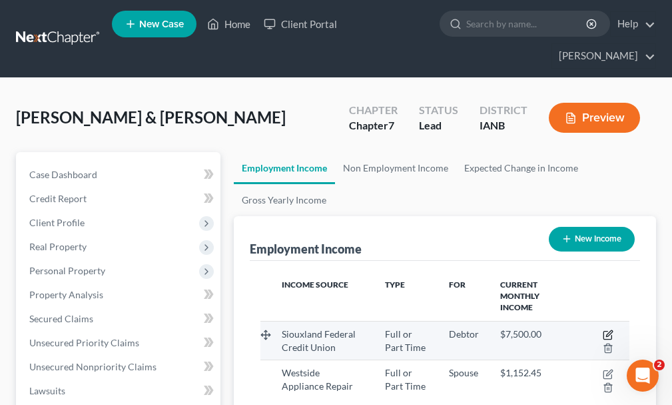
click at [608, 329] on icon "button" at bounding box center [608, 334] width 11 height 11
select select "0"
select select "2"
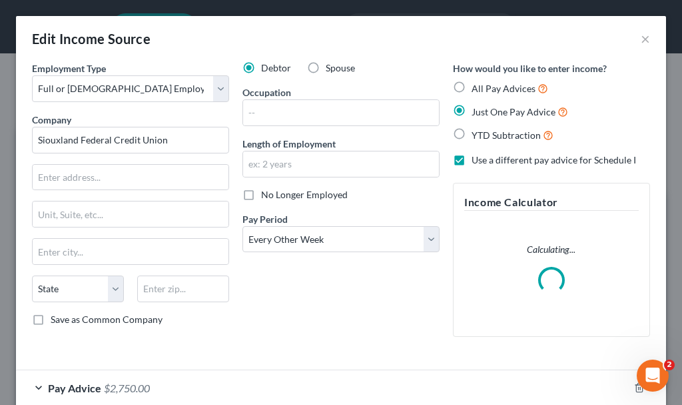
scroll to position [188, 403]
click at [273, 114] on input "text" at bounding box center [341, 112] width 196 height 25
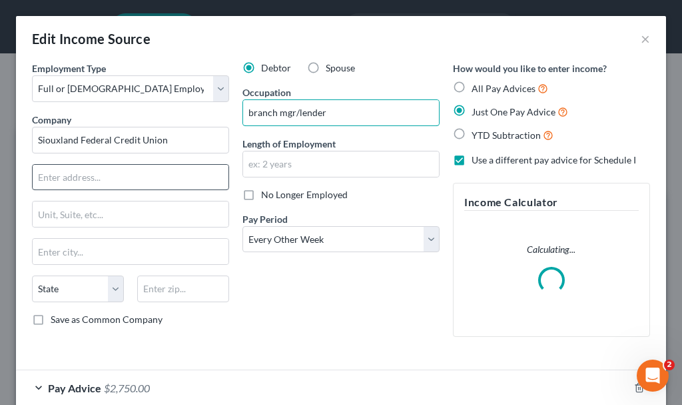
type input "branch mgr/lender"
click at [91, 181] on input "text" at bounding box center [131, 177] width 196 height 25
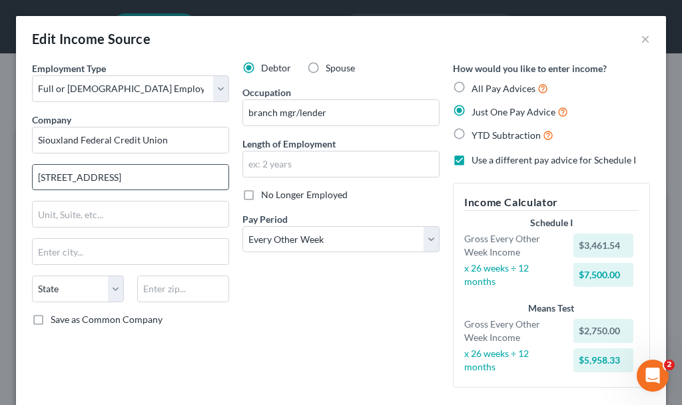
type input "[STREET_ADDRESS]"
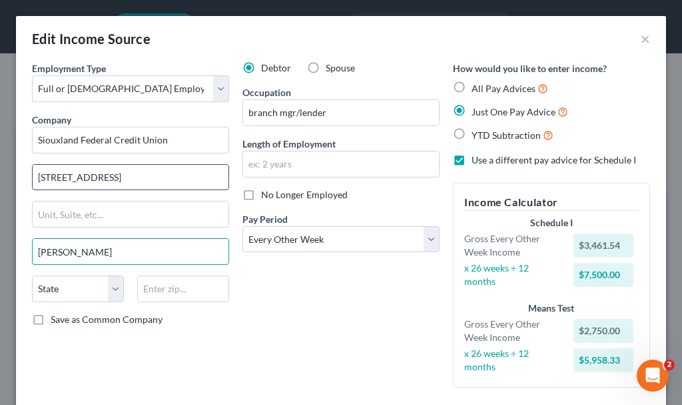
type input "[PERSON_NAME]"
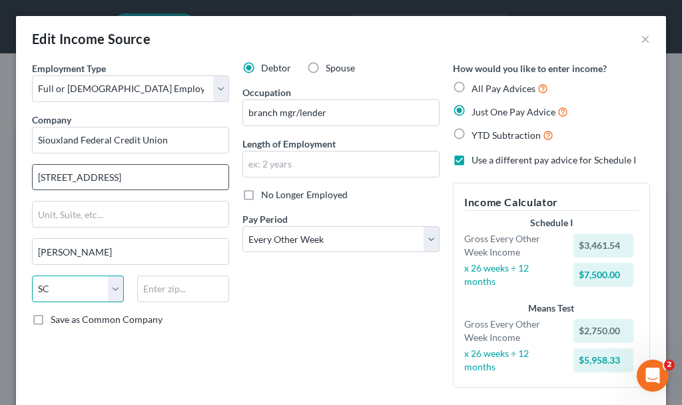
select select "43"
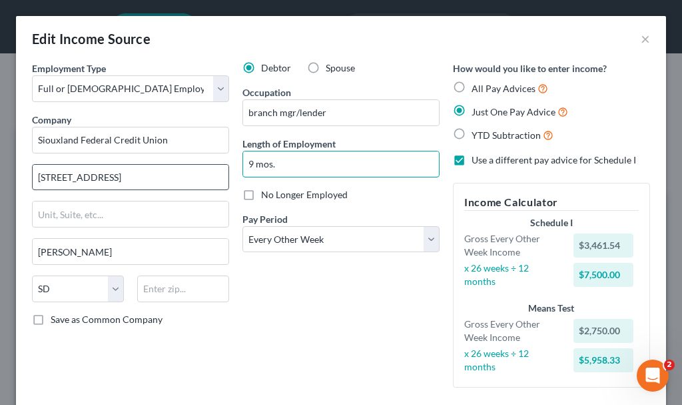
type input "9 mos."
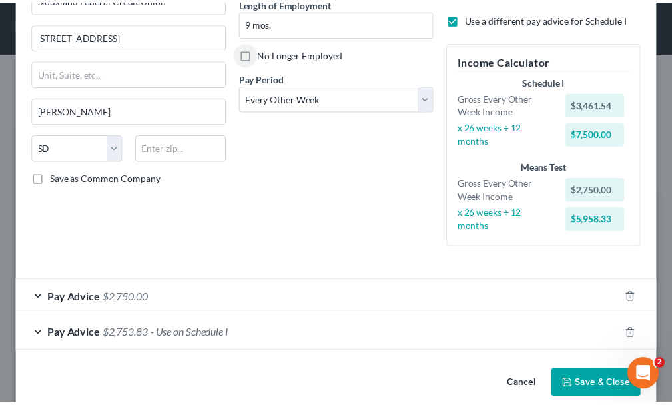
scroll to position [161, 0]
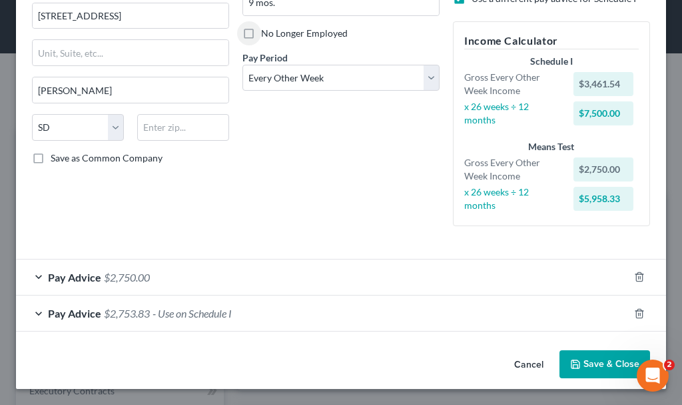
click at [594, 363] on button "Save & Close" at bounding box center [605, 364] width 91 height 28
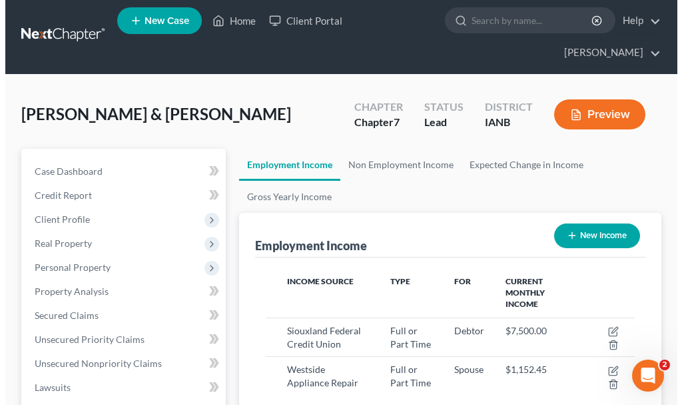
scroll to position [0, 0]
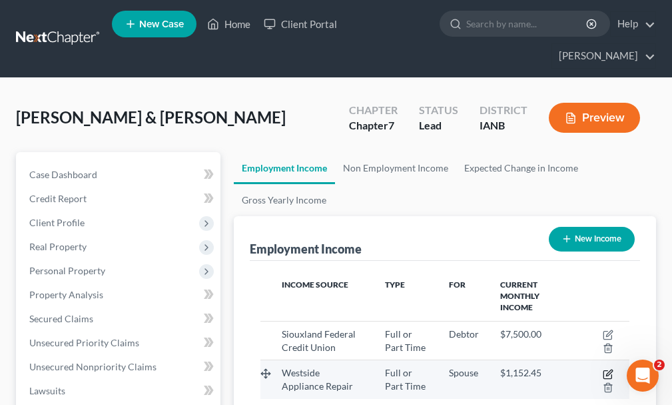
click at [608, 369] on icon "button" at bounding box center [608, 374] width 11 height 11
select select "0"
select select "2"
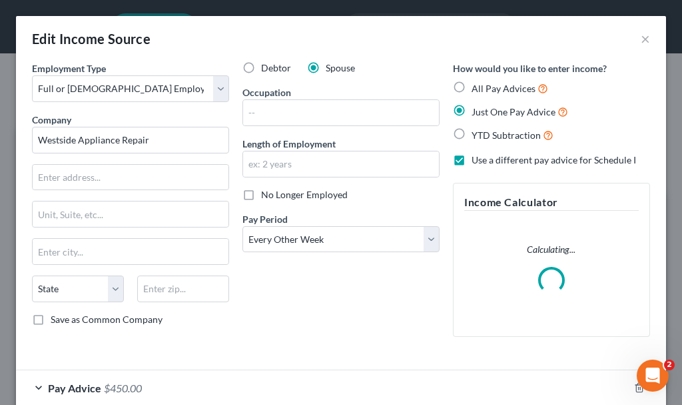
scroll to position [188, 403]
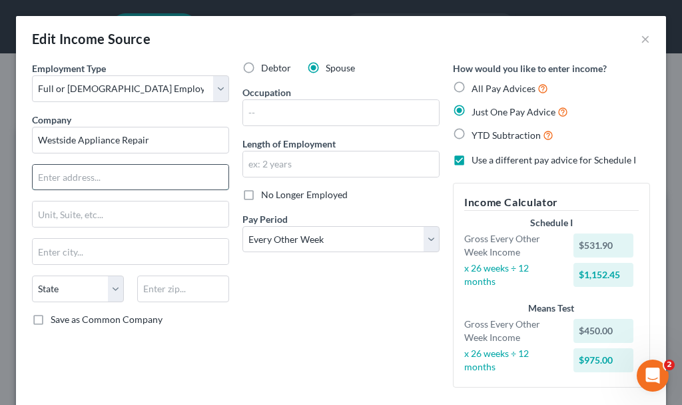
click at [119, 175] on input "text" at bounding box center [131, 177] width 196 height 25
type input "[STREET_ADDRESS]"
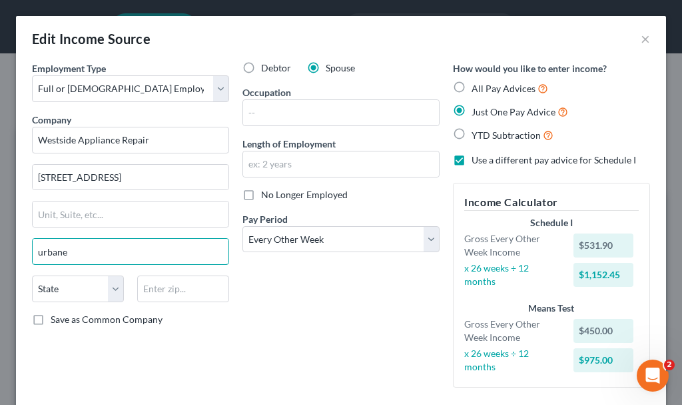
drag, startPoint x: 79, startPoint y: 255, endPoint x: 3, endPoint y: 249, distance: 76.2
click at [3, 249] on div "Edit Income Source × Employment Type * Select Full or [DEMOGRAPHIC_DATA] Employ…" at bounding box center [341, 202] width 682 height 405
type input "Urban"
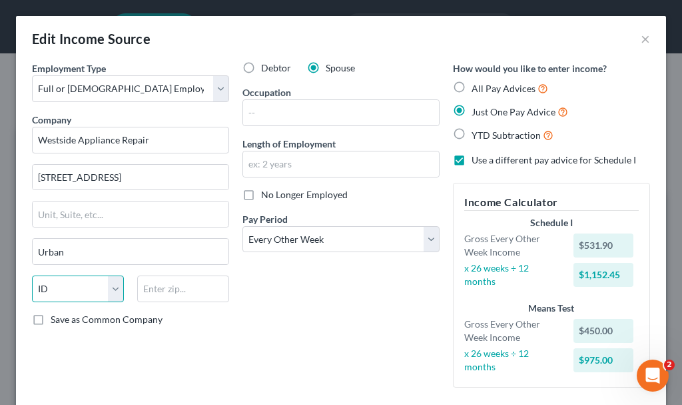
select select "16"
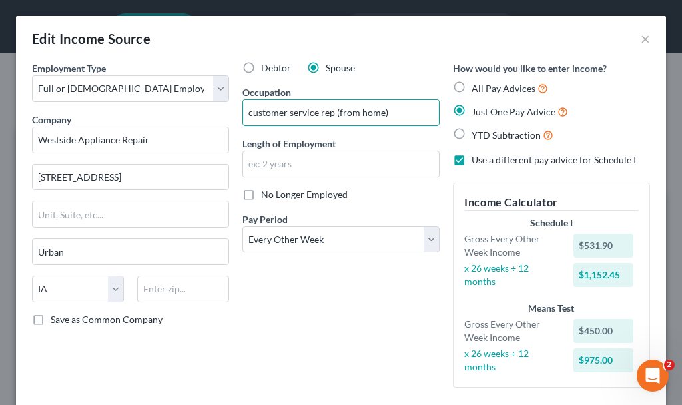
type input "customer service rep (from home)"
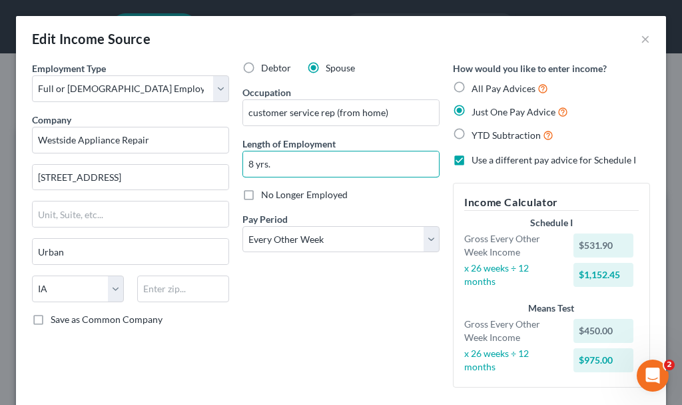
type input "8 yrs."
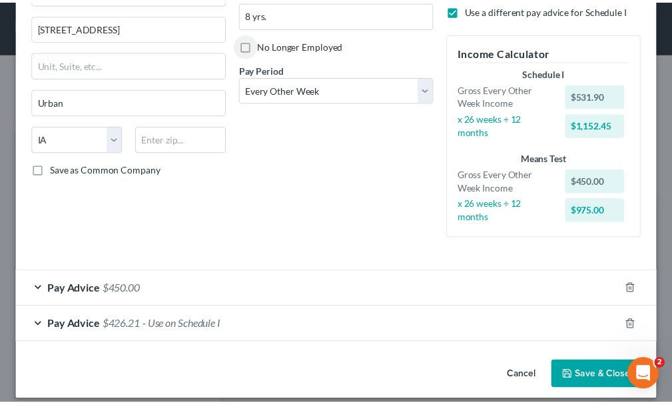
scroll to position [161, 0]
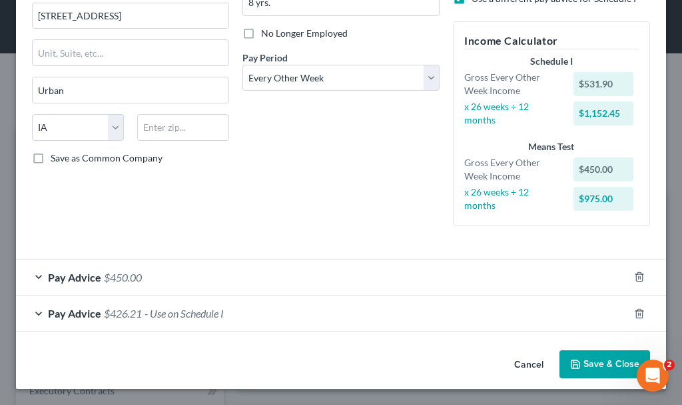
click at [572, 362] on icon "button" at bounding box center [576, 364] width 11 height 11
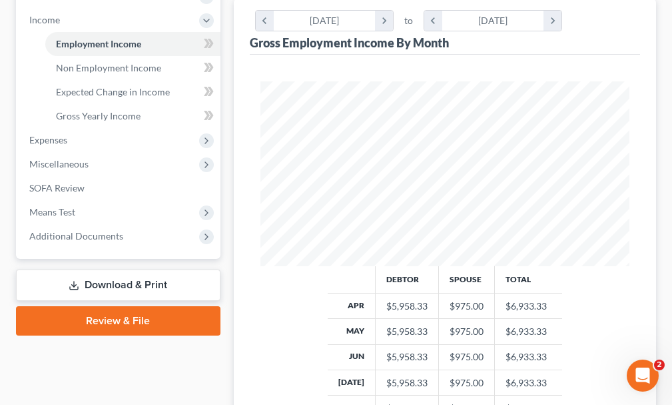
scroll to position [467, 0]
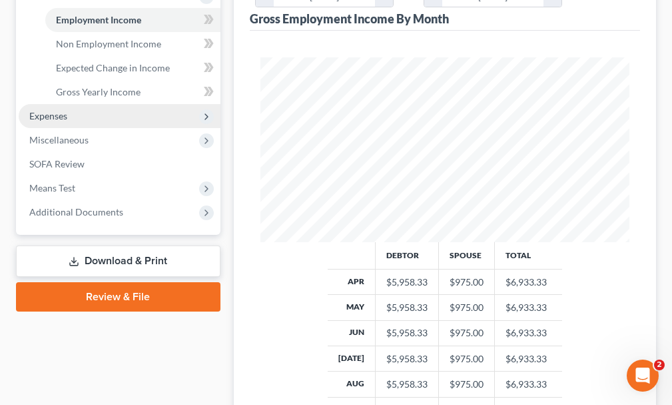
click at [39, 110] on span "Expenses" at bounding box center [48, 115] width 38 height 11
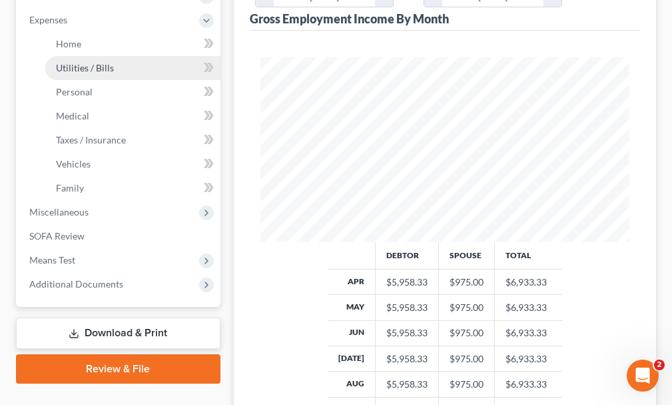
click at [79, 62] on span "Utilities / Bills" at bounding box center [85, 67] width 58 height 11
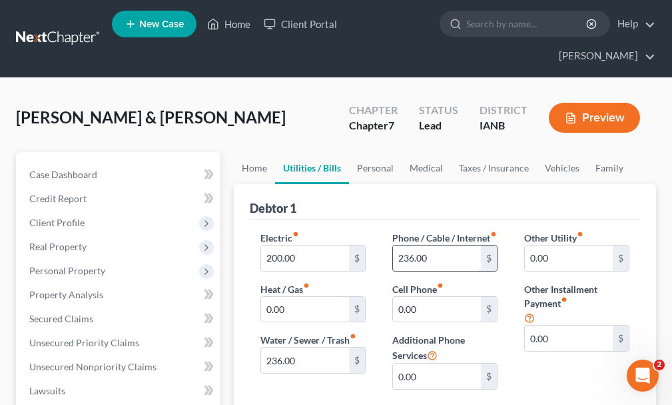
click at [449, 253] on input "236.00" at bounding box center [437, 257] width 88 height 25
type input "235"
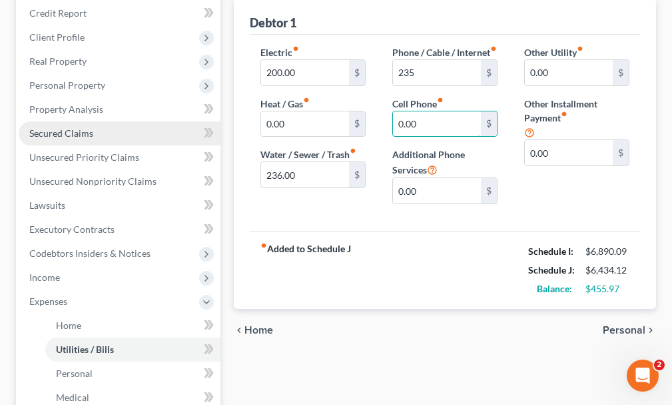
scroll to position [200, 0]
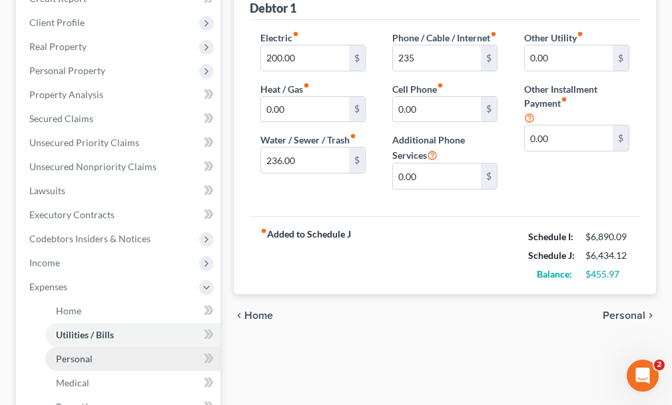
click at [73, 353] on span "Personal" at bounding box center [74, 358] width 37 height 11
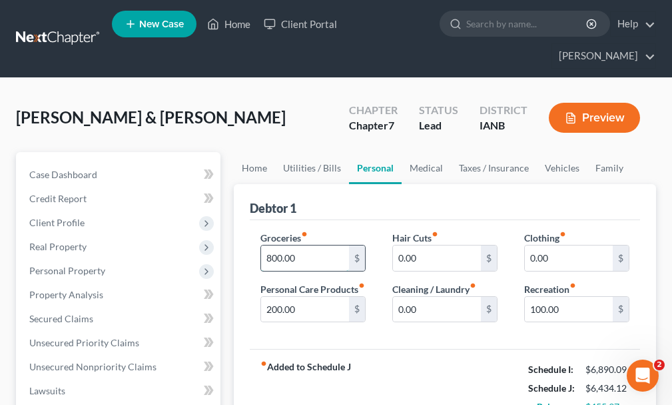
click at [304, 245] on input "800.00" at bounding box center [305, 257] width 88 height 25
type input "1,000"
type input "200"
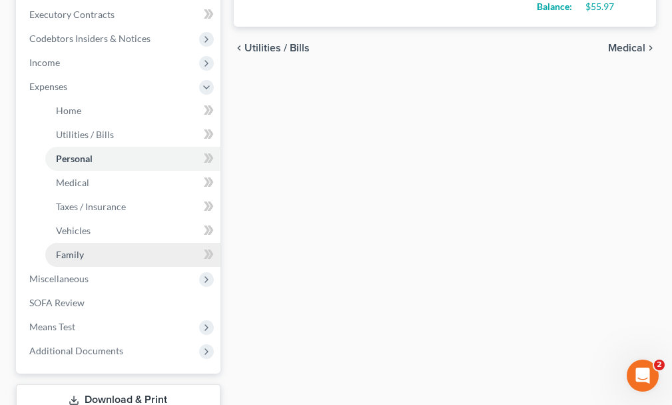
click at [64, 249] on span "Family" at bounding box center [70, 254] width 28 height 11
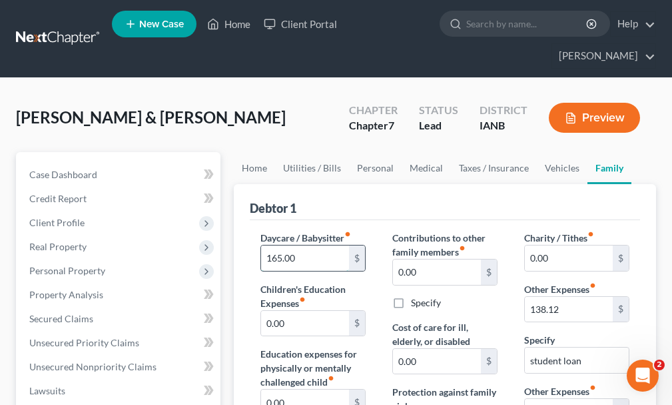
click at [310, 245] on input "165.00" at bounding box center [305, 257] width 88 height 25
type input "140"
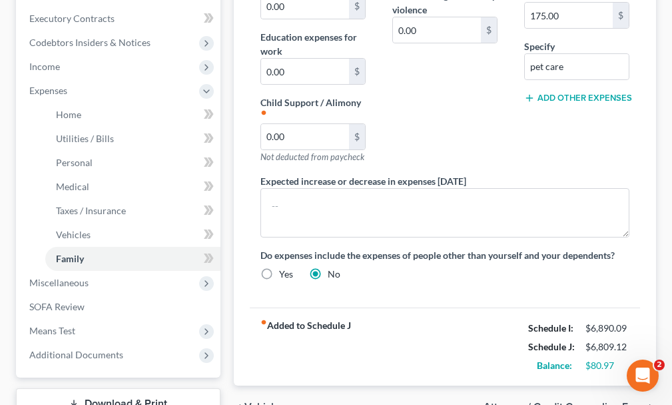
scroll to position [400, 0]
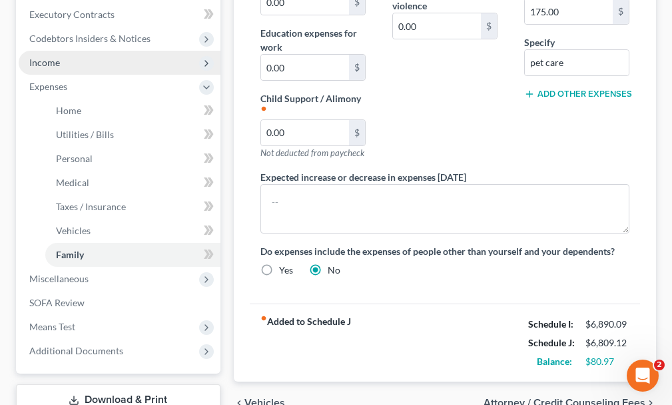
click at [35, 57] on span "Income" at bounding box center [44, 62] width 31 height 11
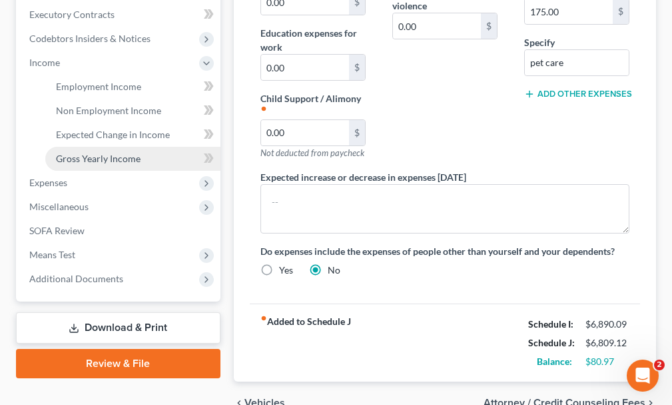
click at [77, 153] on span "Gross Yearly Income" at bounding box center [98, 158] width 85 height 11
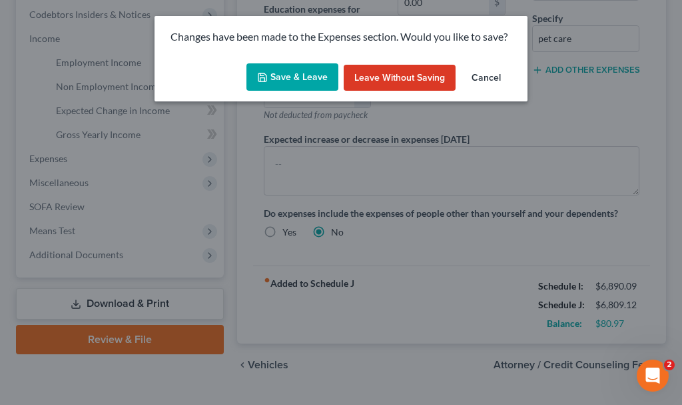
click at [289, 76] on button "Save & Leave" at bounding box center [293, 77] width 92 height 28
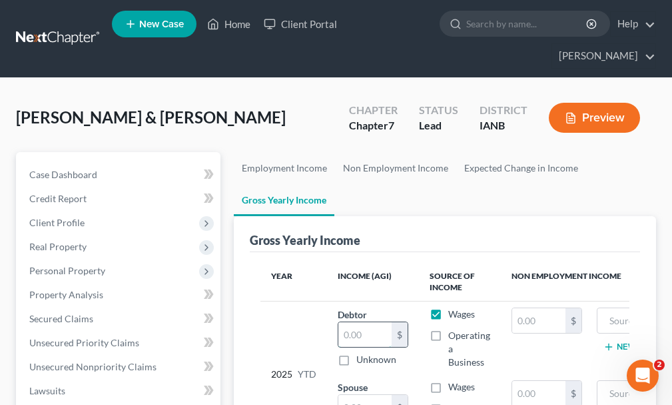
click at [355, 322] on input "text" at bounding box center [365, 334] width 53 height 25
type input "73,546"
click at [355, 395] on input "text" at bounding box center [365, 407] width 53 height 25
type input "11,061"
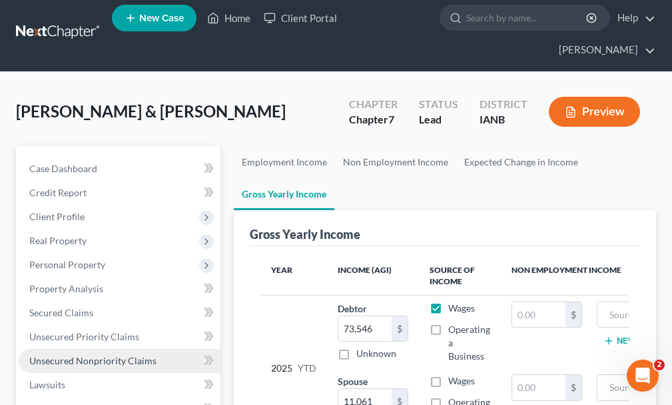
click at [83, 349] on link "Unsecured Nonpriority Claims" at bounding box center [120, 361] width 202 height 24
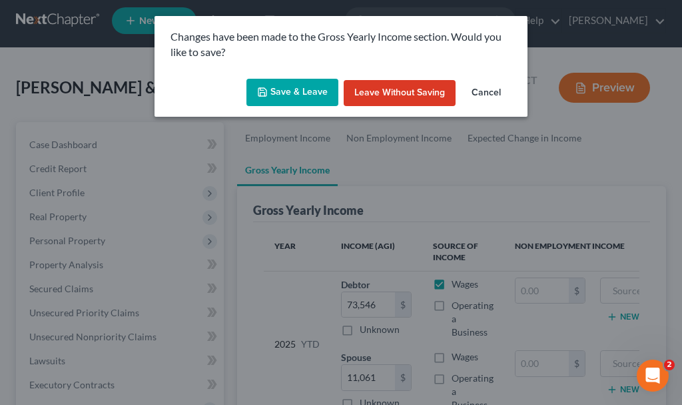
click at [284, 87] on button "Save & Leave" at bounding box center [293, 93] width 92 height 28
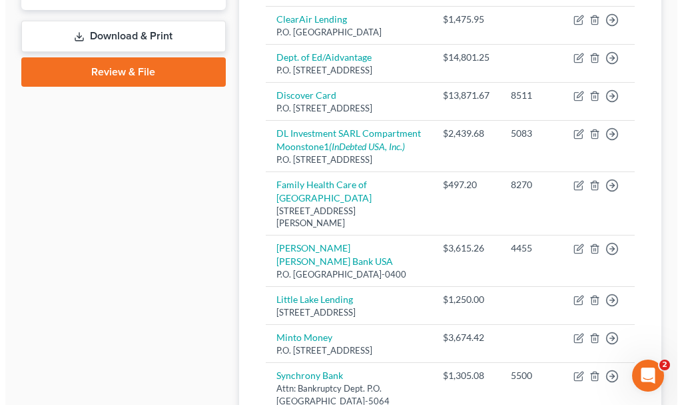
scroll to position [600, 0]
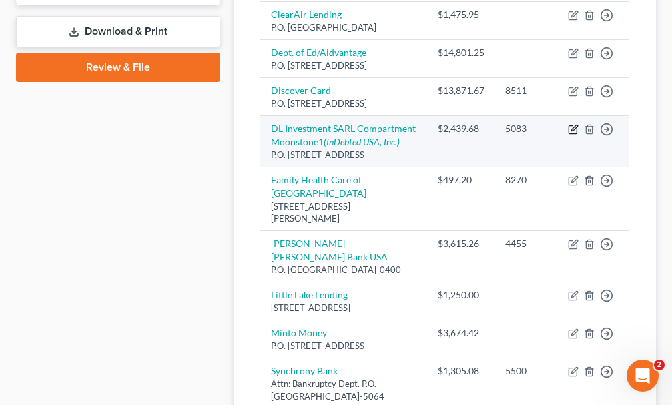
click at [574, 135] on icon "button" at bounding box center [574, 129] width 11 height 11
select select "26"
select select "2"
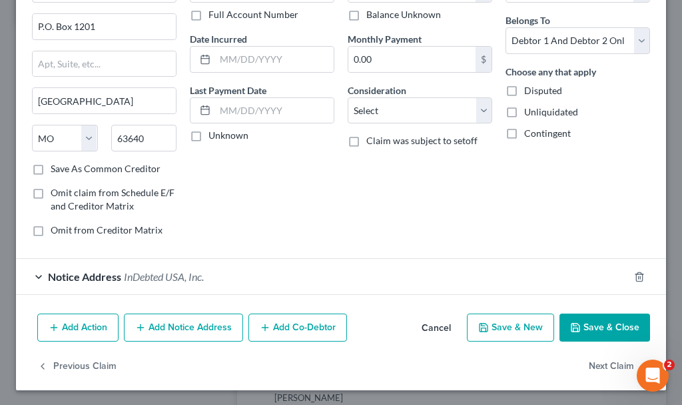
scroll to position [101, 0]
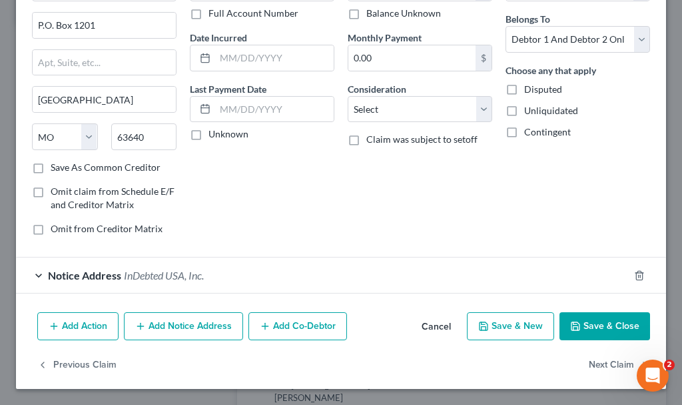
click at [153, 273] on span "InDebted USA, Inc." at bounding box center [164, 275] width 80 height 13
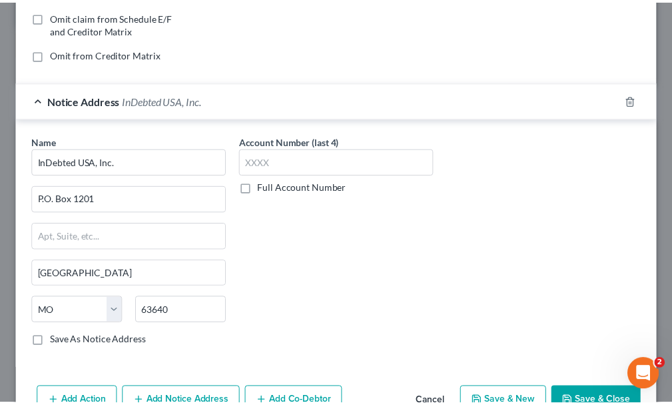
scroll to position [285, 0]
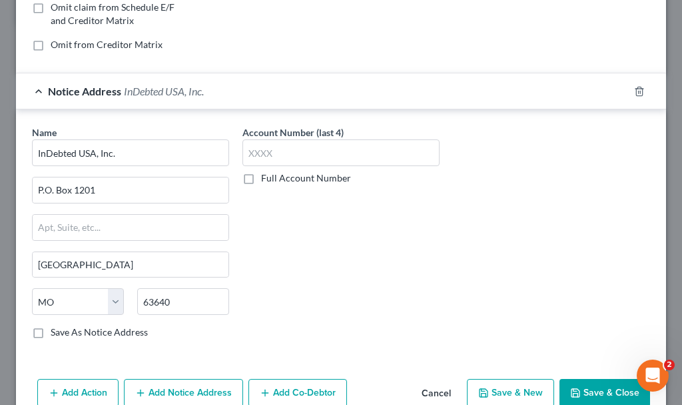
click at [587, 389] on button "Save & Close" at bounding box center [605, 393] width 91 height 28
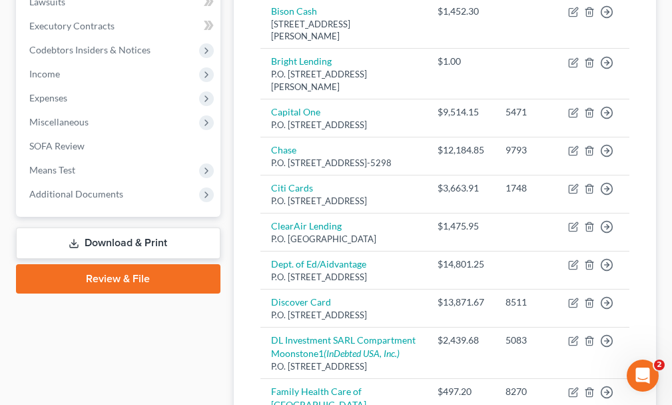
scroll to position [333, 0]
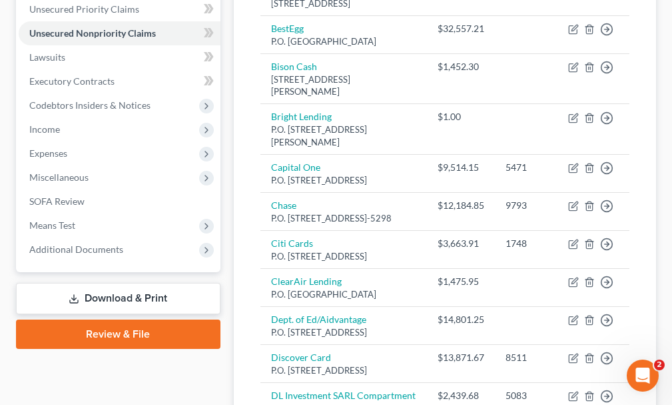
click at [93, 283] on link "Download & Print" at bounding box center [118, 298] width 205 height 31
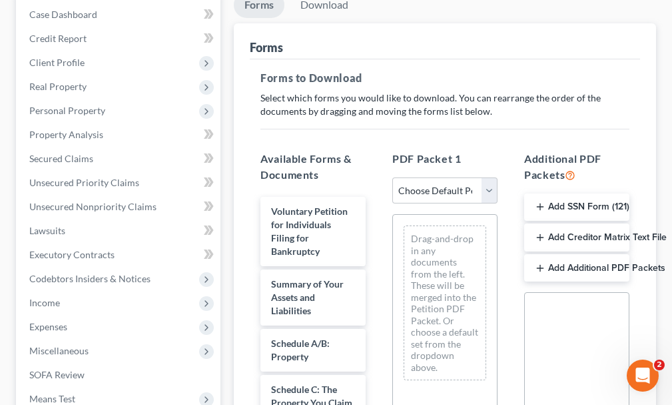
scroll to position [200, 0]
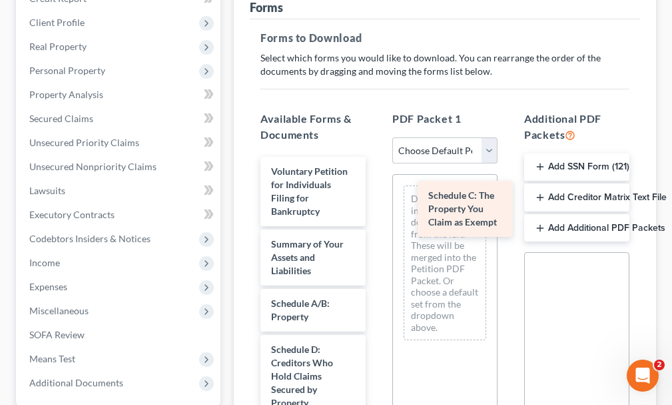
drag, startPoint x: 293, startPoint y: 334, endPoint x: 442, endPoint y: 195, distance: 203.7
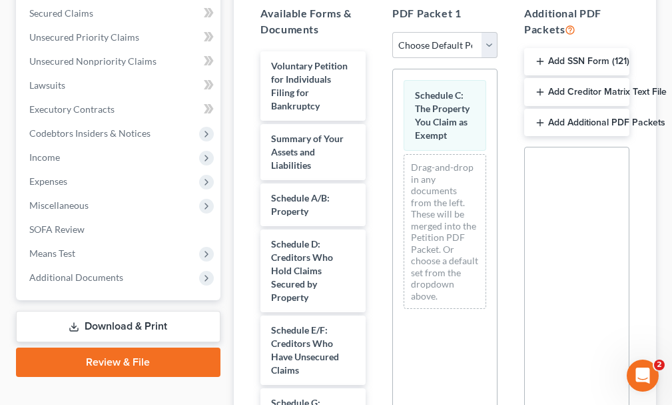
scroll to position [333, 0]
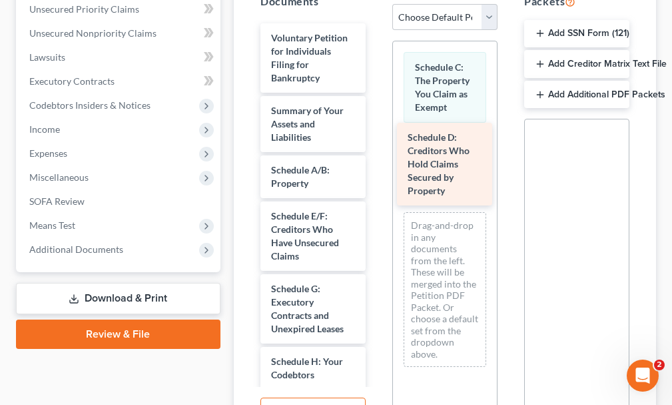
drag, startPoint x: 287, startPoint y: 219, endPoint x: 431, endPoint y: 153, distance: 158.1
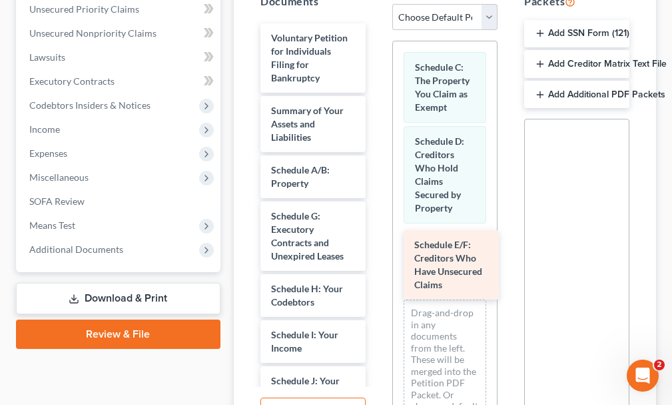
drag, startPoint x: 283, startPoint y: 205, endPoint x: 427, endPoint y: 258, distance: 152.7
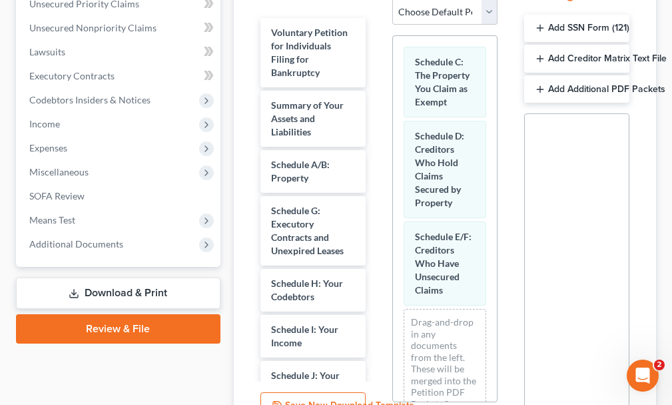
scroll to position [400, 0]
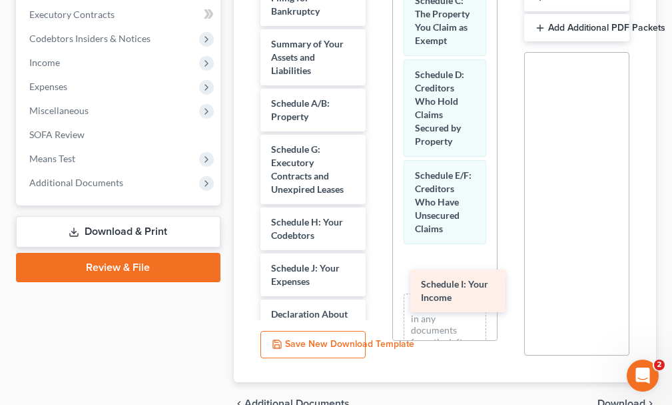
drag, startPoint x: 301, startPoint y: 251, endPoint x: 452, endPoint y: 291, distance: 156.5
click at [377, 291] on div "Schedule I: Your Income Voluntary Petition for Individuals Filing for Bankruptc…" at bounding box center [313, 384] width 127 height 854
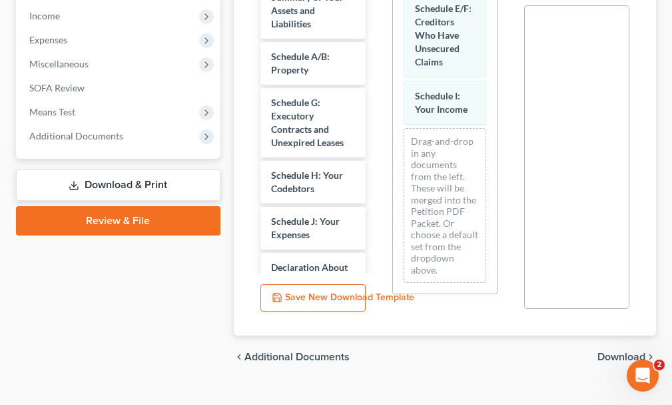
scroll to position [172, 0]
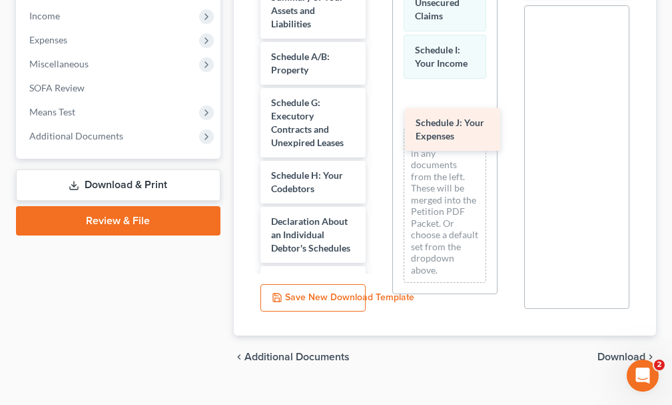
drag, startPoint x: 287, startPoint y: 206, endPoint x: 432, endPoint y: 131, distance: 162.8
click at [377, 131] on div "Schedule J: Your Expenses Voluntary Petition for Individuals Filing for Bankrup…" at bounding box center [313, 314] width 127 height 808
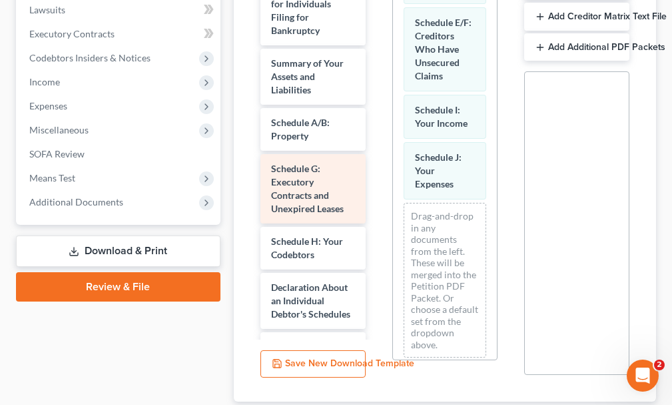
scroll to position [380, 0]
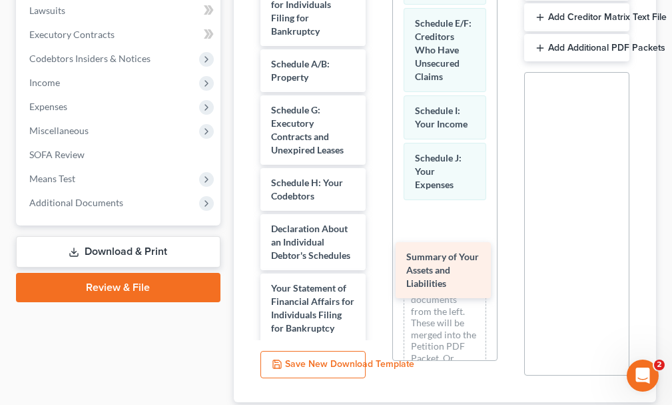
drag, startPoint x: 283, startPoint y: 47, endPoint x: 427, endPoint y: 265, distance: 262.1
click at [377, 265] on div "Summary of Your Assets and Liabilities Voluntary Petition for Individuals Filin…" at bounding box center [313, 351] width 127 height 748
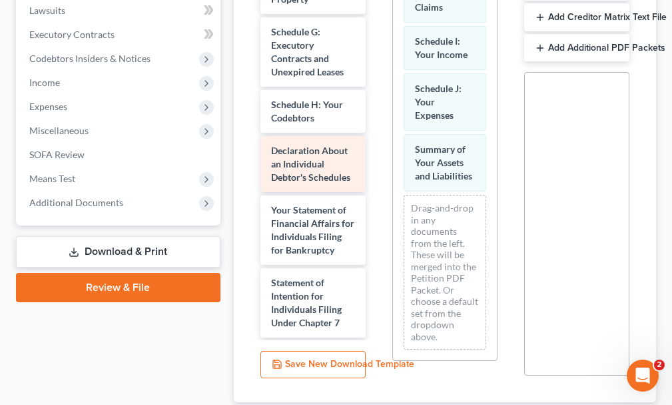
scroll to position [133, 0]
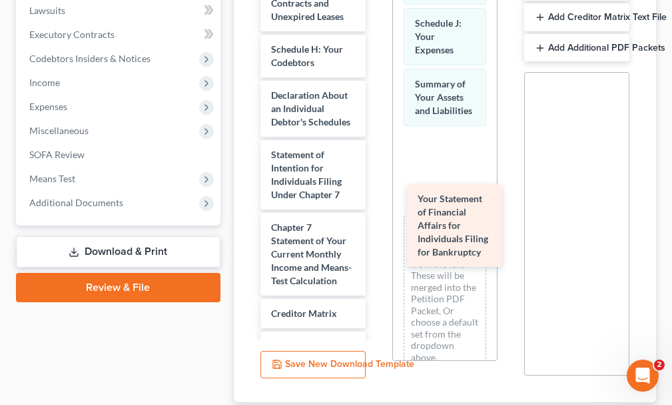
drag, startPoint x: 294, startPoint y: 176, endPoint x: 441, endPoint y: 217, distance: 152.3
click at [377, 217] on div "Your Statement of Financial Affairs for Individuals Filing for Bankruptcy Volun…" at bounding box center [313, 181] width 127 height 676
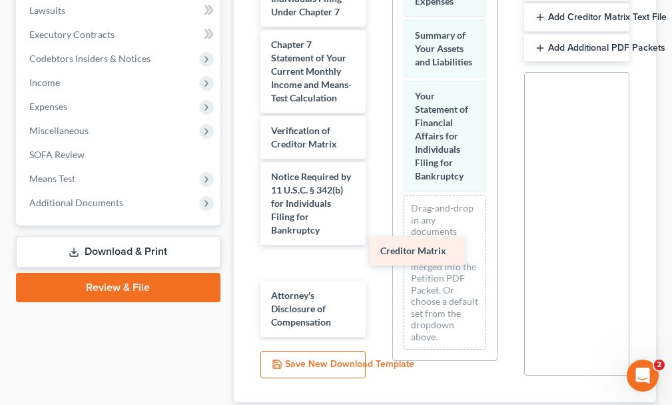
scroll to position [323, 0]
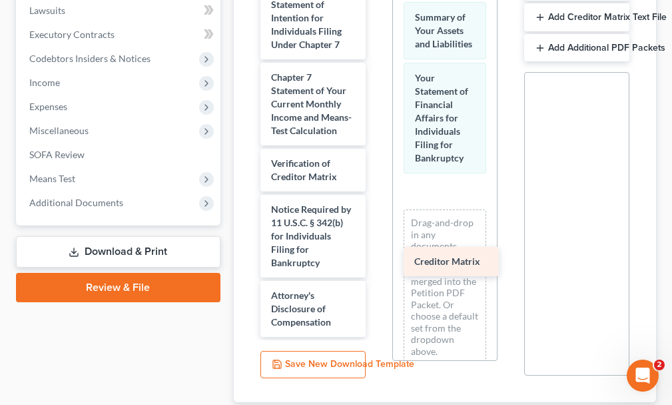
drag, startPoint x: 297, startPoint y: 119, endPoint x: 443, endPoint y: 255, distance: 199.5
click at [377, 255] on div "Creditor Matrix Voluntary Petition for Individuals Filing for Bankruptcy Schedu…" at bounding box center [313, 14] width 127 height 643
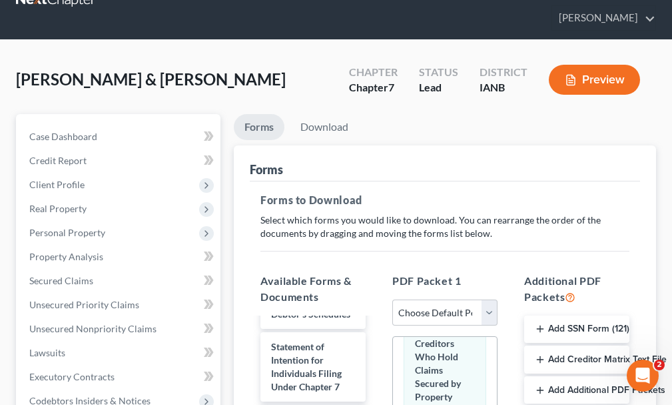
scroll to position [0, 0]
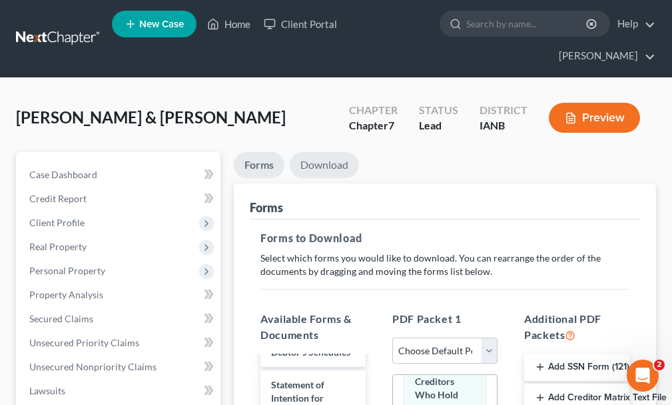
click at [319, 152] on link "Download" at bounding box center [324, 165] width 69 height 26
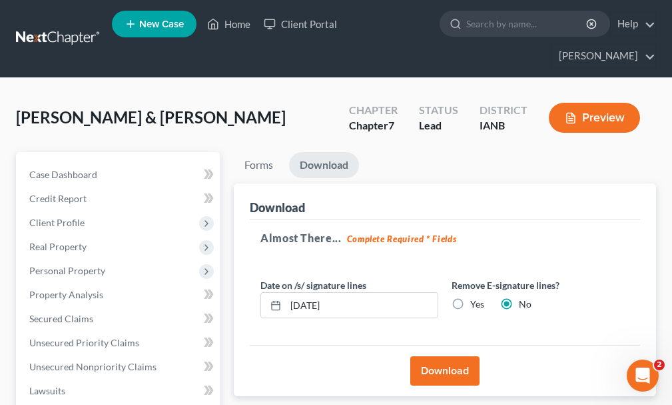
click at [443, 356] on button "Download" at bounding box center [445, 370] width 69 height 29
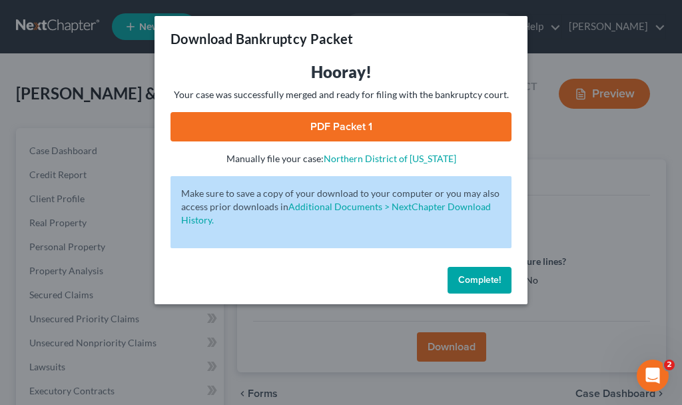
click at [230, 121] on link "PDF Packet 1" at bounding box center [341, 126] width 341 height 29
click at [474, 281] on span "Complete!" at bounding box center [480, 279] width 43 height 11
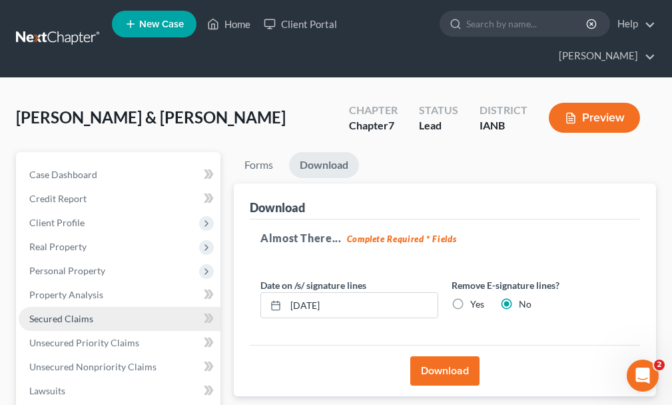
click at [43, 313] on span "Secured Claims" at bounding box center [61, 318] width 64 height 11
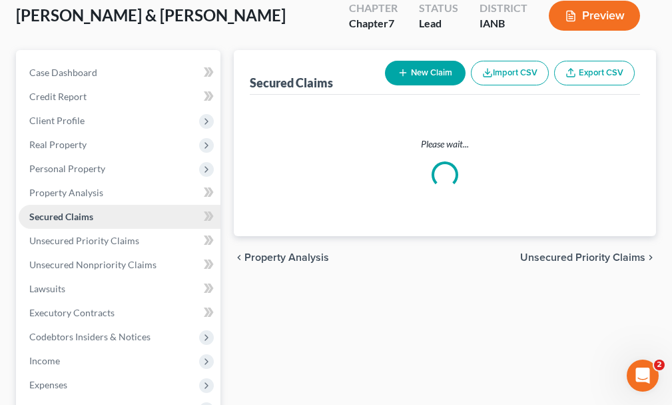
scroll to position [304, 0]
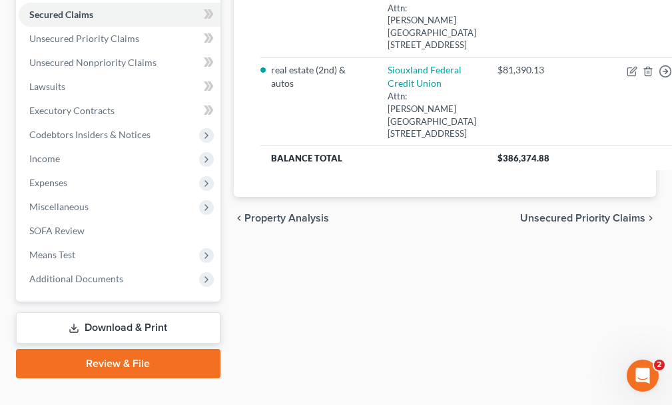
click at [89, 312] on link "Download & Print" at bounding box center [118, 327] width 205 height 31
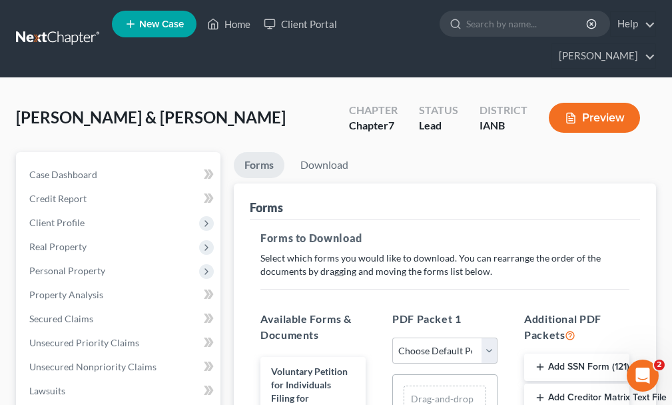
click at [565, 383] on button "Add Creditor Matrix Text File" at bounding box center [577, 397] width 105 height 28
click at [325, 152] on link "Download" at bounding box center [324, 165] width 69 height 26
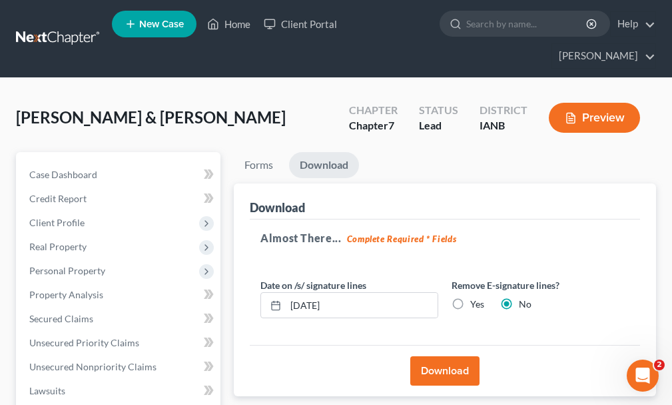
click at [437, 356] on button "Download" at bounding box center [445, 370] width 69 height 29
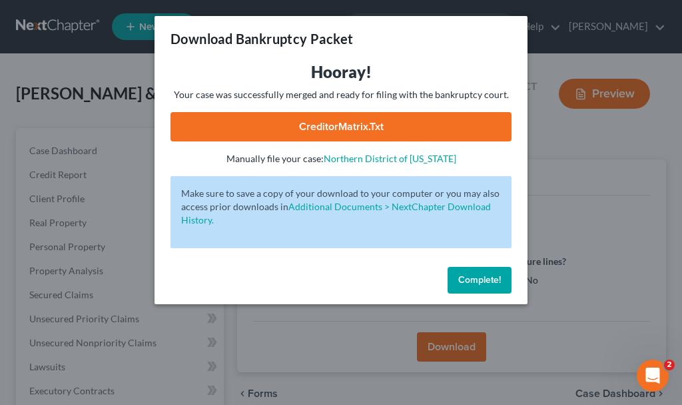
click at [262, 121] on link "CreditorMatrix.txt" at bounding box center [341, 126] width 341 height 29
click at [489, 281] on span "Complete!" at bounding box center [480, 279] width 43 height 11
